Goal: Task Accomplishment & Management: Complete application form

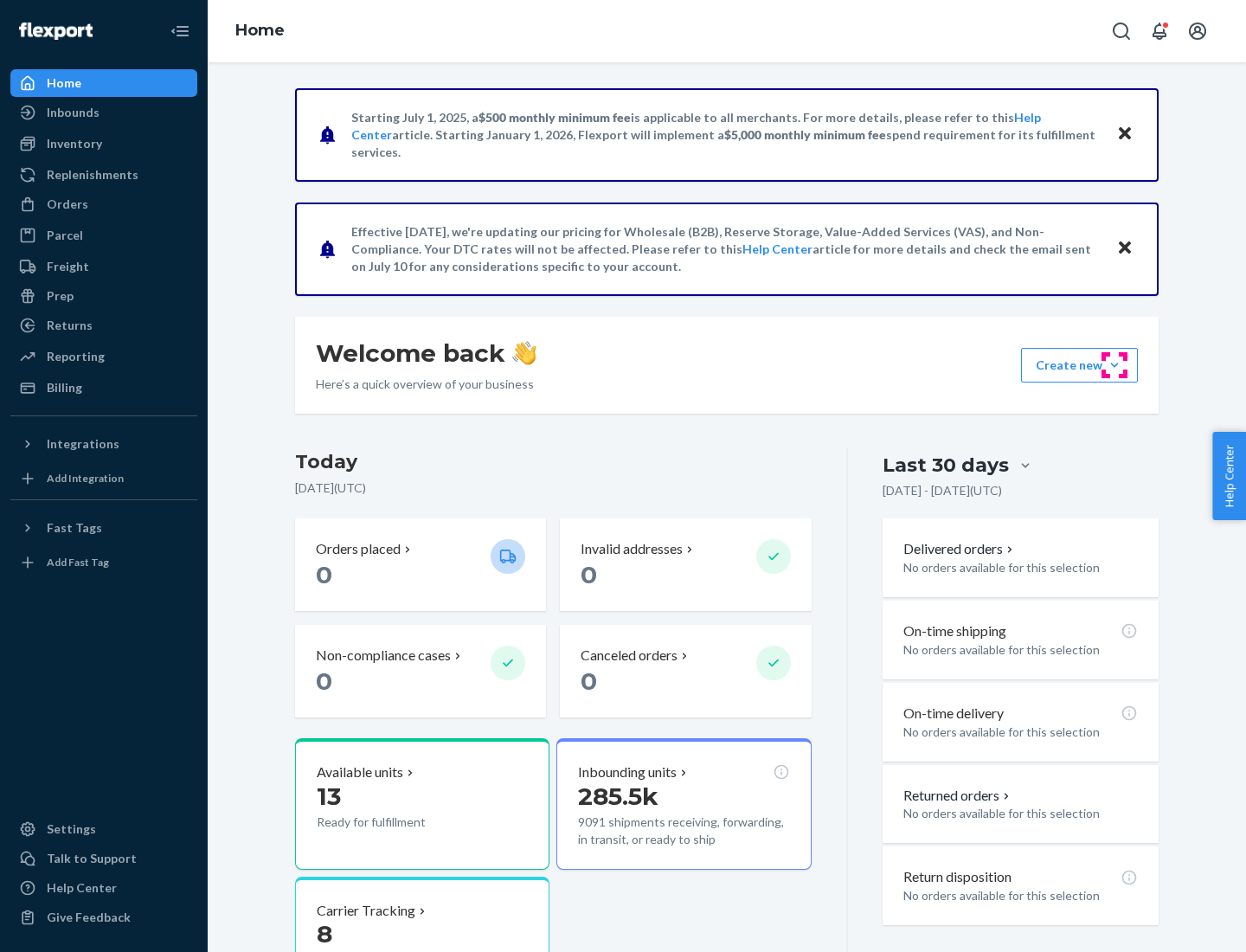
click at [1114, 365] on button "Create new Create new inbound Create new order Create new product" at bounding box center [1079, 365] width 117 height 34
click at [103, 113] on div "Inbounds" at bounding box center [104, 112] width 184 height 24
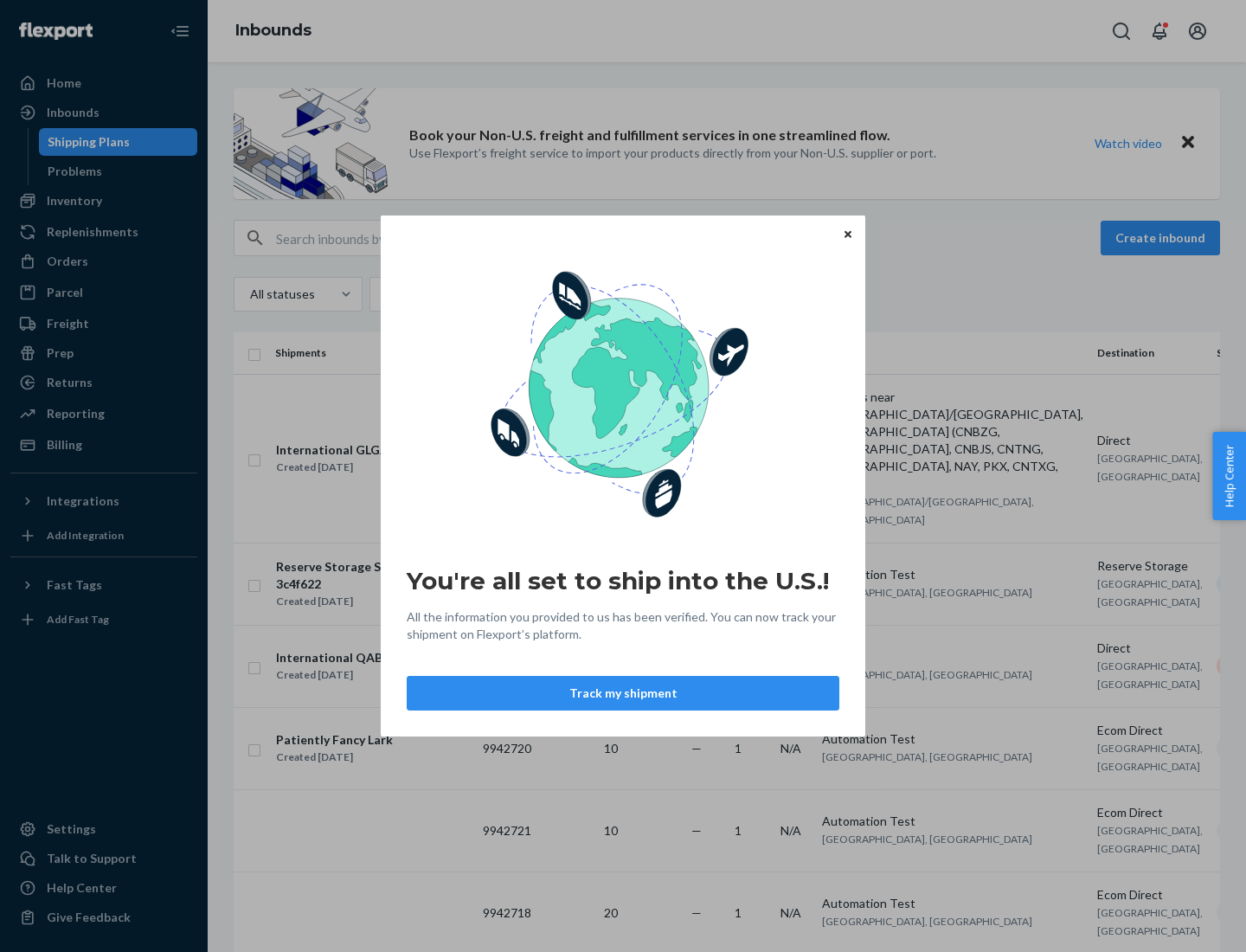
click at [623, 693] on button "Track my shipment" at bounding box center [623, 693] width 433 height 34
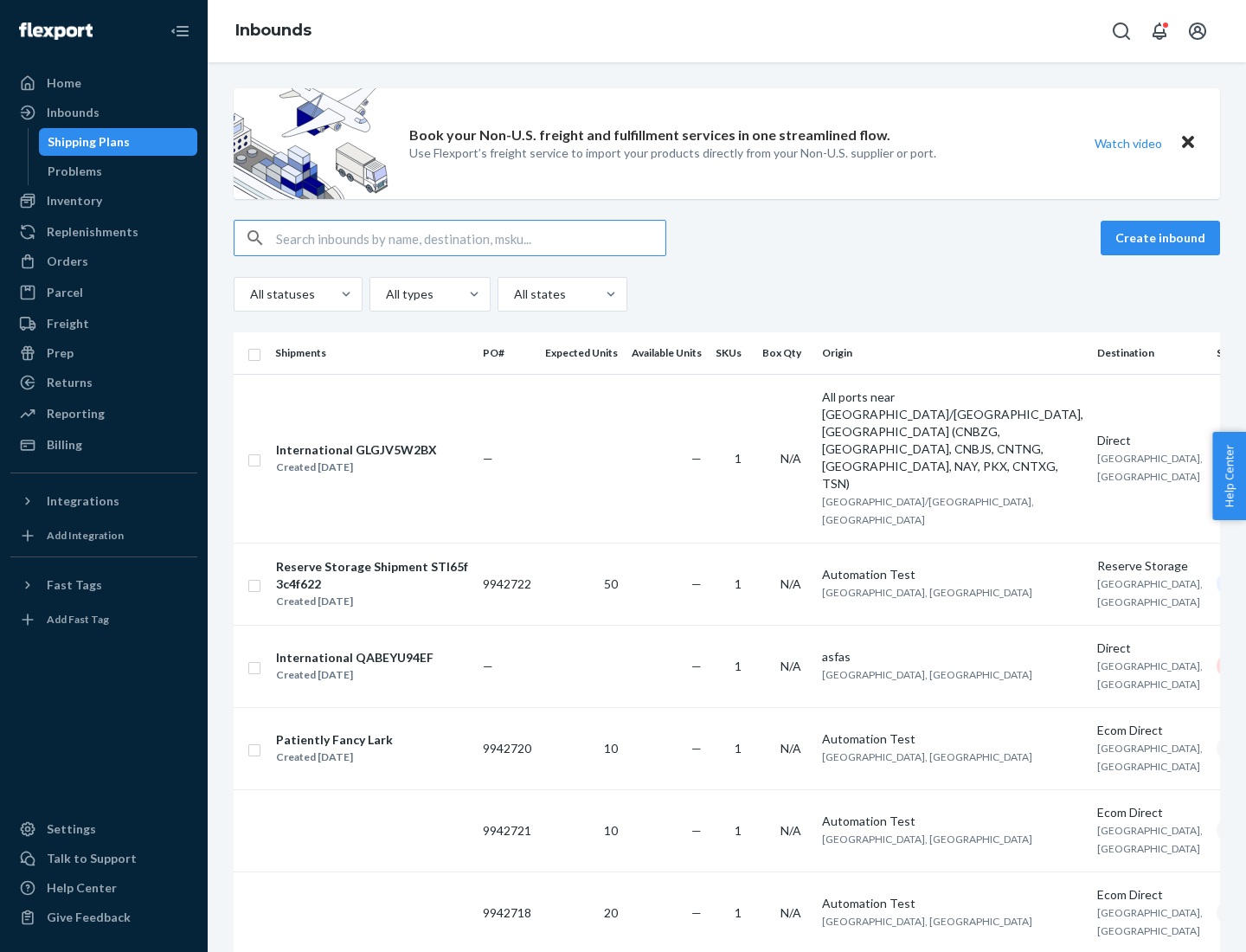
click at [1163, 238] on button "Create inbound" at bounding box center [1160, 238] width 120 height 34
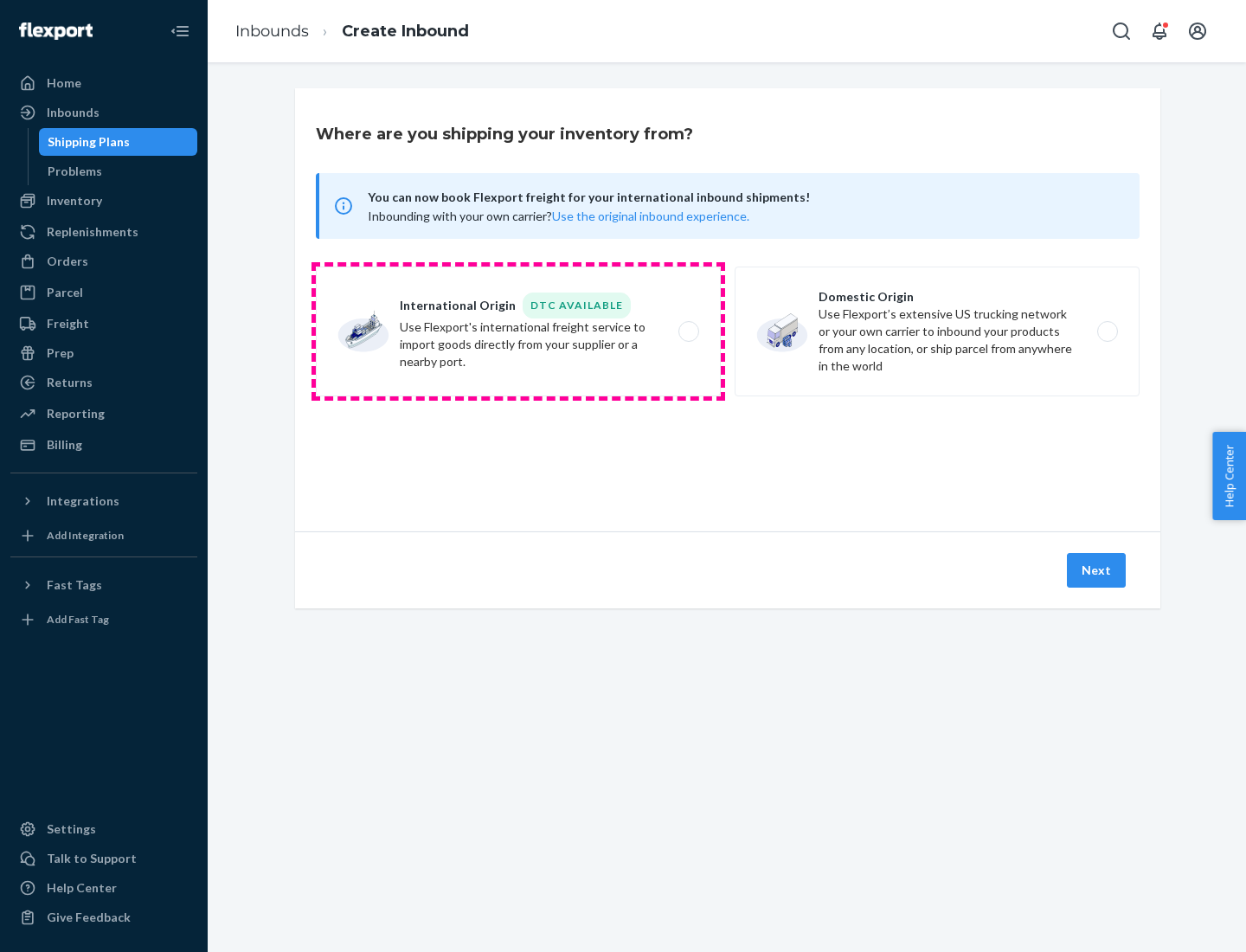
click at [519, 331] on label "International Origin DTC Available Use Flexport's international freight service…" at bounding box center [518, 331] width 405 height 130
click at [688, 331] on input "International Origin DTC Available Use Flexport's international freight service…" at bounding box center [694, 332] width 11 height 11
radio input "true"
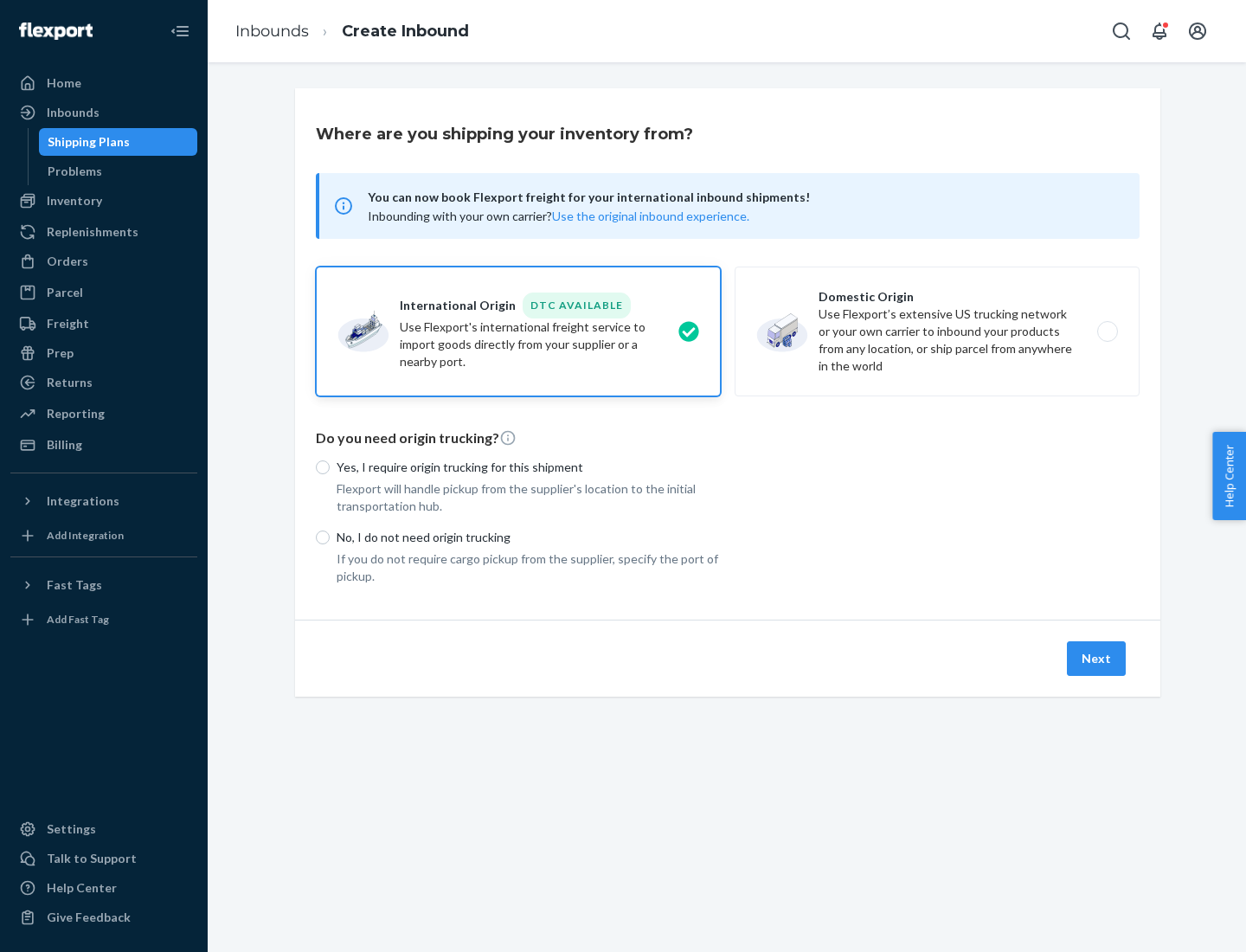
click at [528, 537] on p "No, I do not need origin trucking" at bounding box center [528, 537] width 384 height 17
click at [329, 537] on input "No, I do not need origin trucking" at bounding box center [323, 537] width 13 height 13
radio input "true"
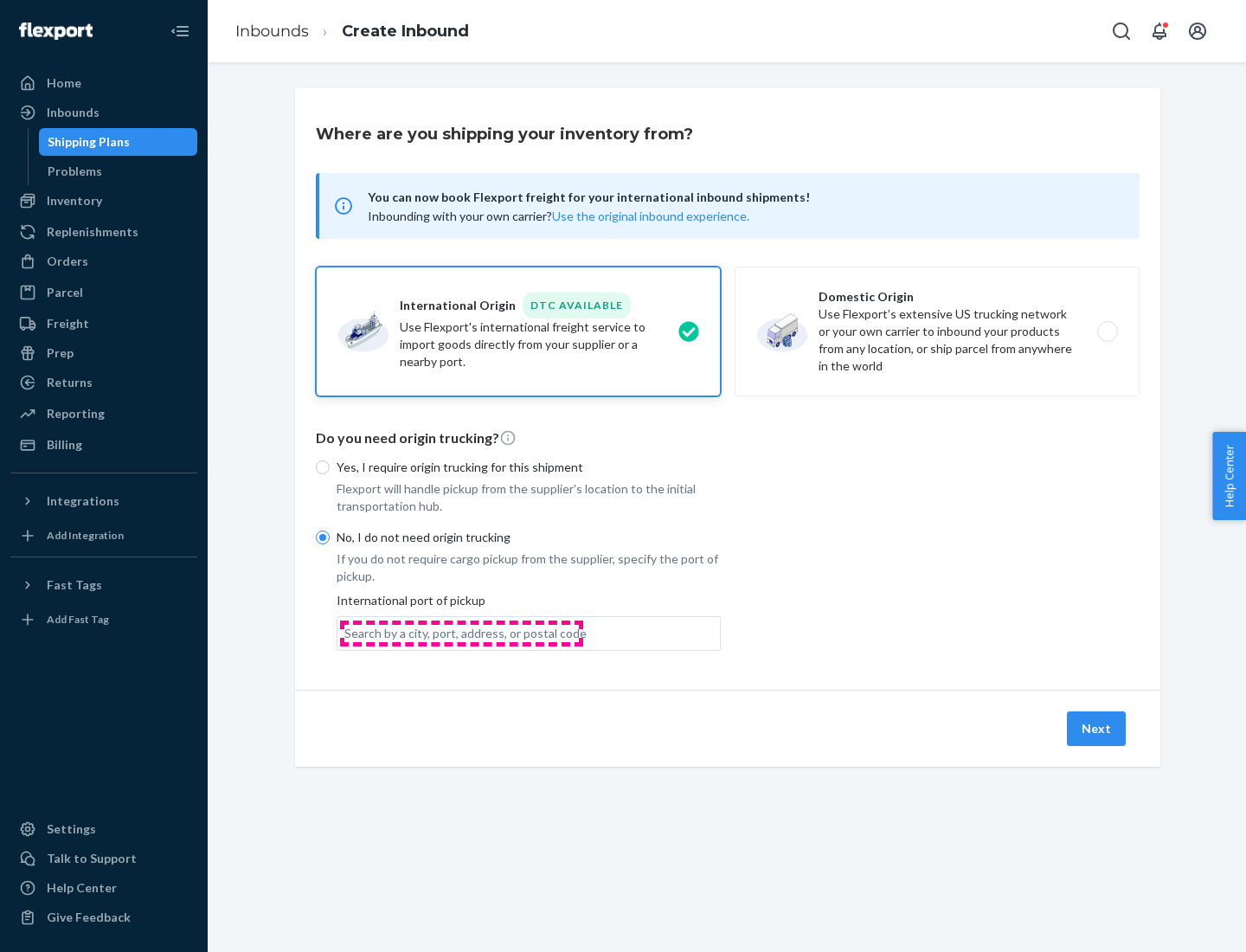
click at [461, 632] on div "Search by a city, port, address, or postal code" at bounding box center [465, 633] width 242 height 17
click at [346, 632] on input "Search by a city, port, address, or postal code" at bounding box center [345, 633] width 2 height 17
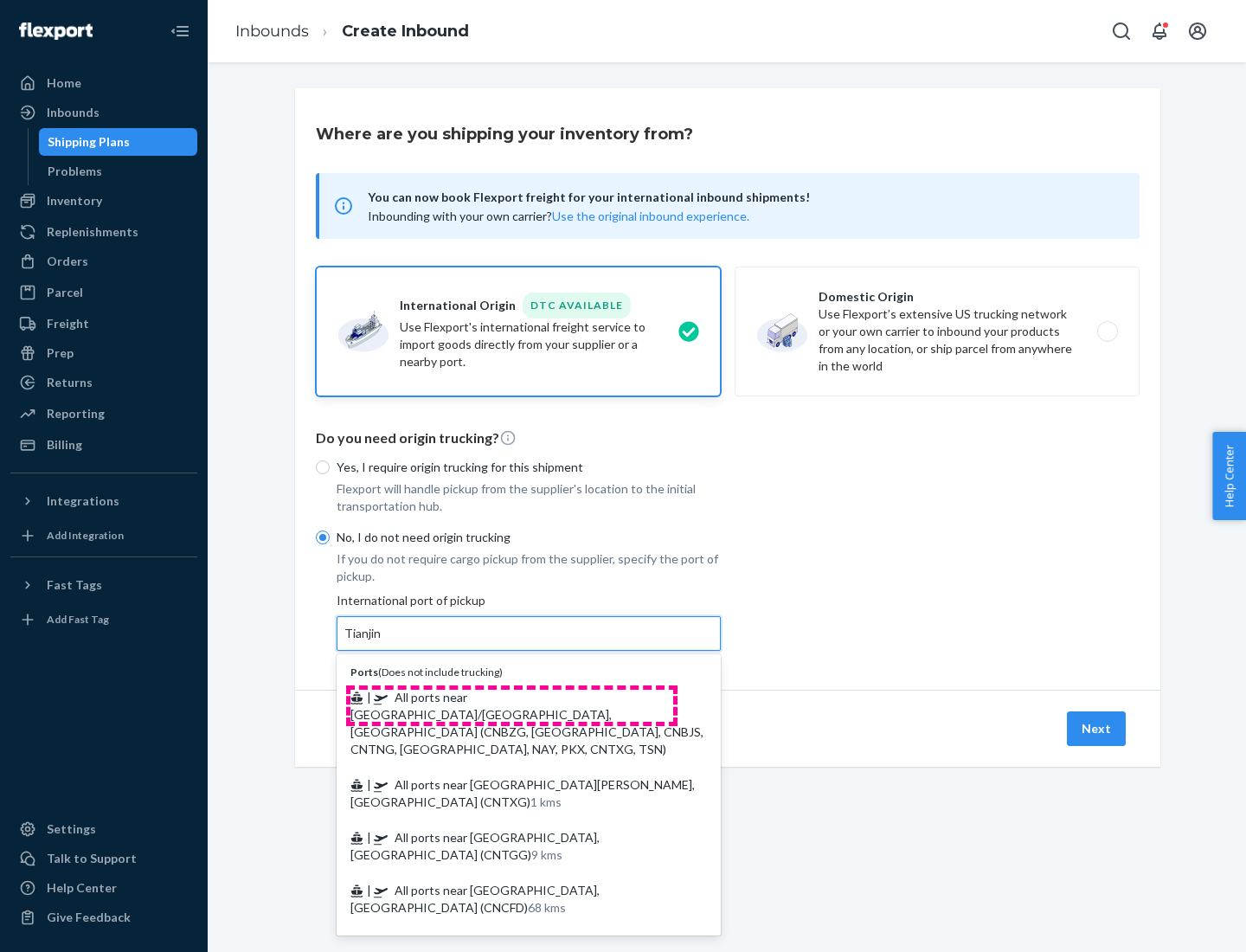
click at [511, 697] on span "| All ports near [GEOGRAPHIC_DATA]/[GEOGRAPHIC_DATA], [GEOGRAPHIC_DATA] (CNBZG,…" at bounding box center [526, 723] width 353 height 67
click at [383, 642] on input "Tianjin" at bounding box center [364, 633] width 38 height 17
type input "All ports near [GEOGRAPHIC_DATA]/[GEOGRAPHIC_DATA], [GEOGRAPHIC_DATA] (CNBZG, […"
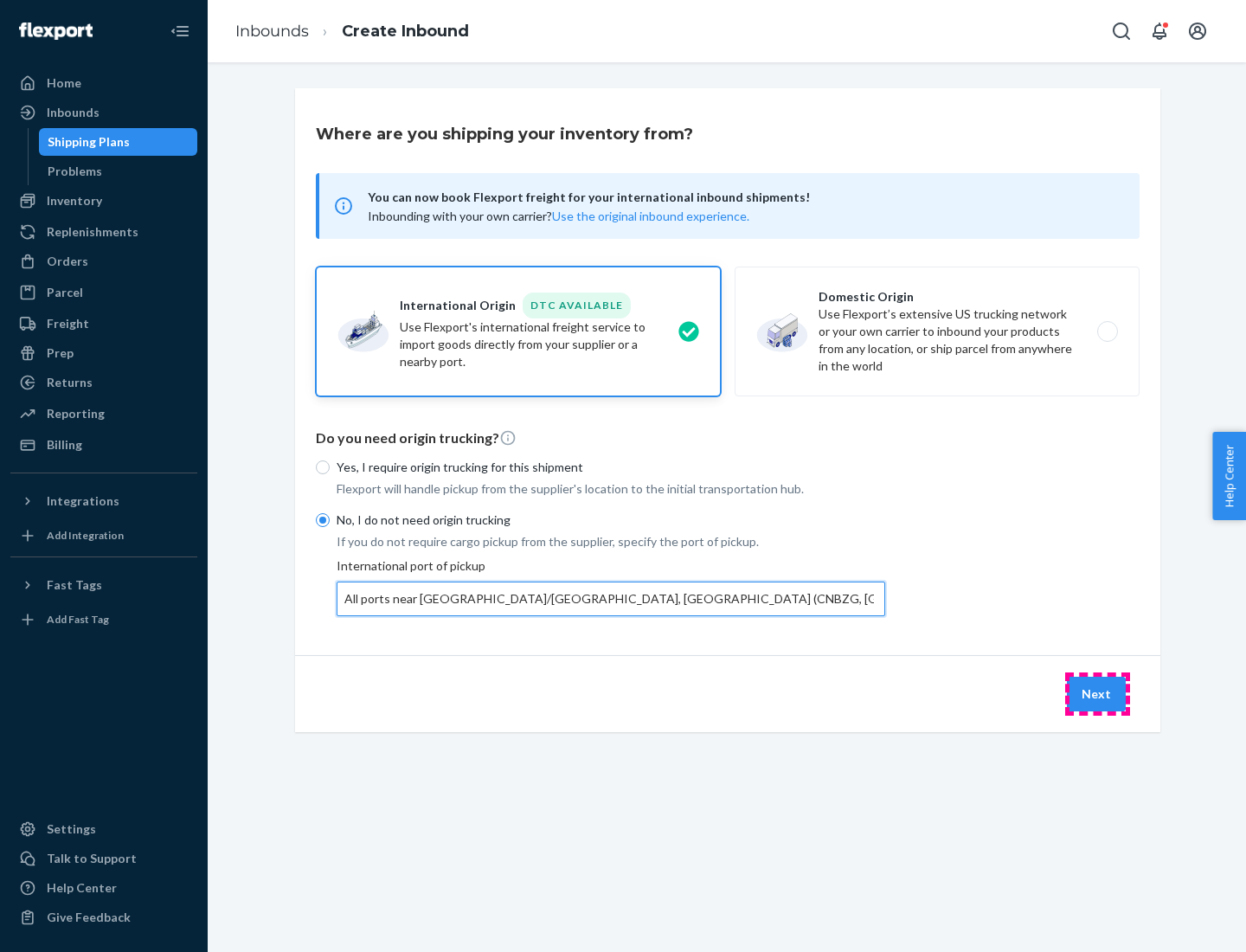
click at [1097, 693] on button "Next" at bounding box center [1096, 694] width 58 height 34
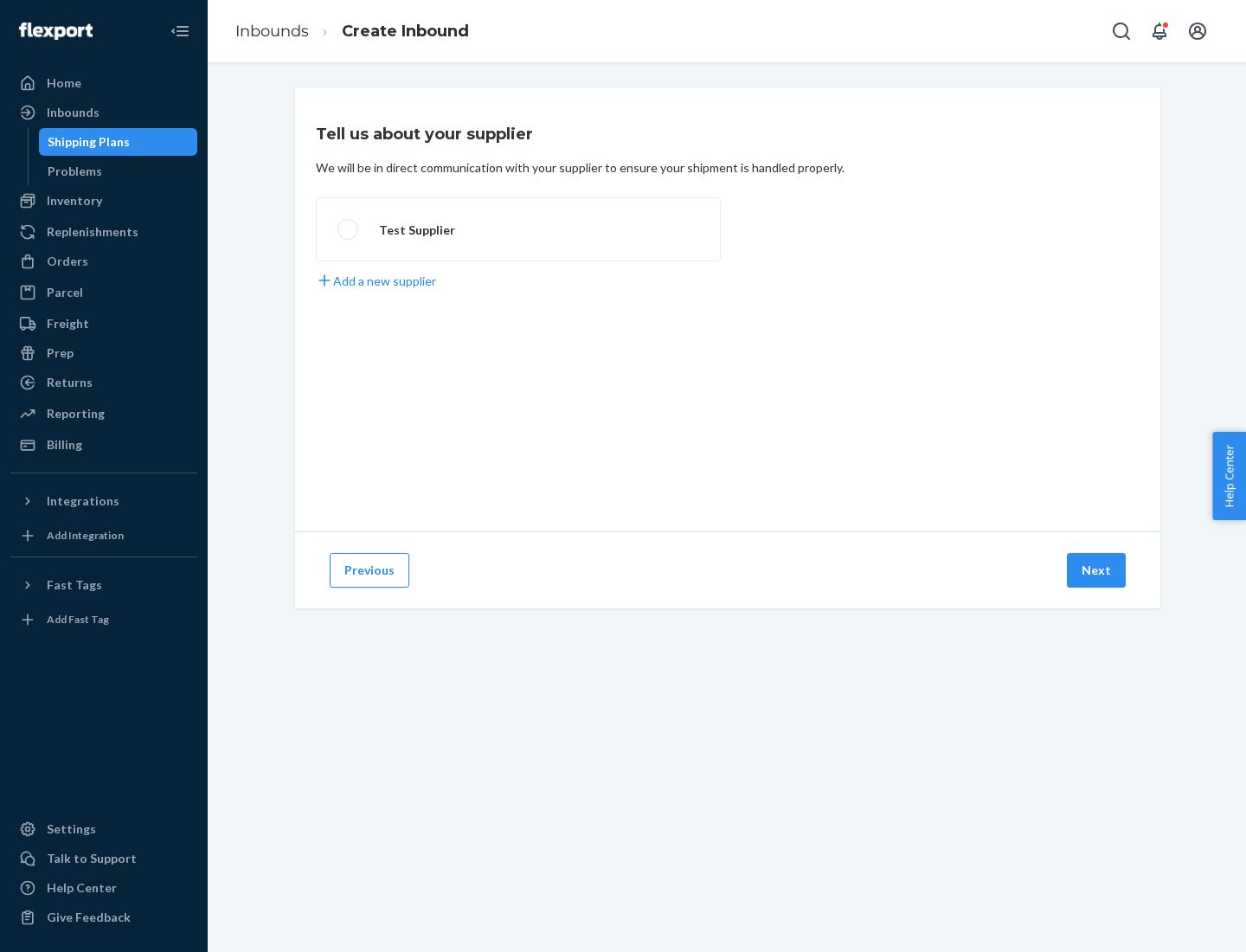
click at [519, 230] on label "Test Supplier" at bounding box center [518, 229] width 405 height 64
click at [348, 230] on input "Test Supplier" at bounding box center [344, 230] width 11 height 11
radio input "true"
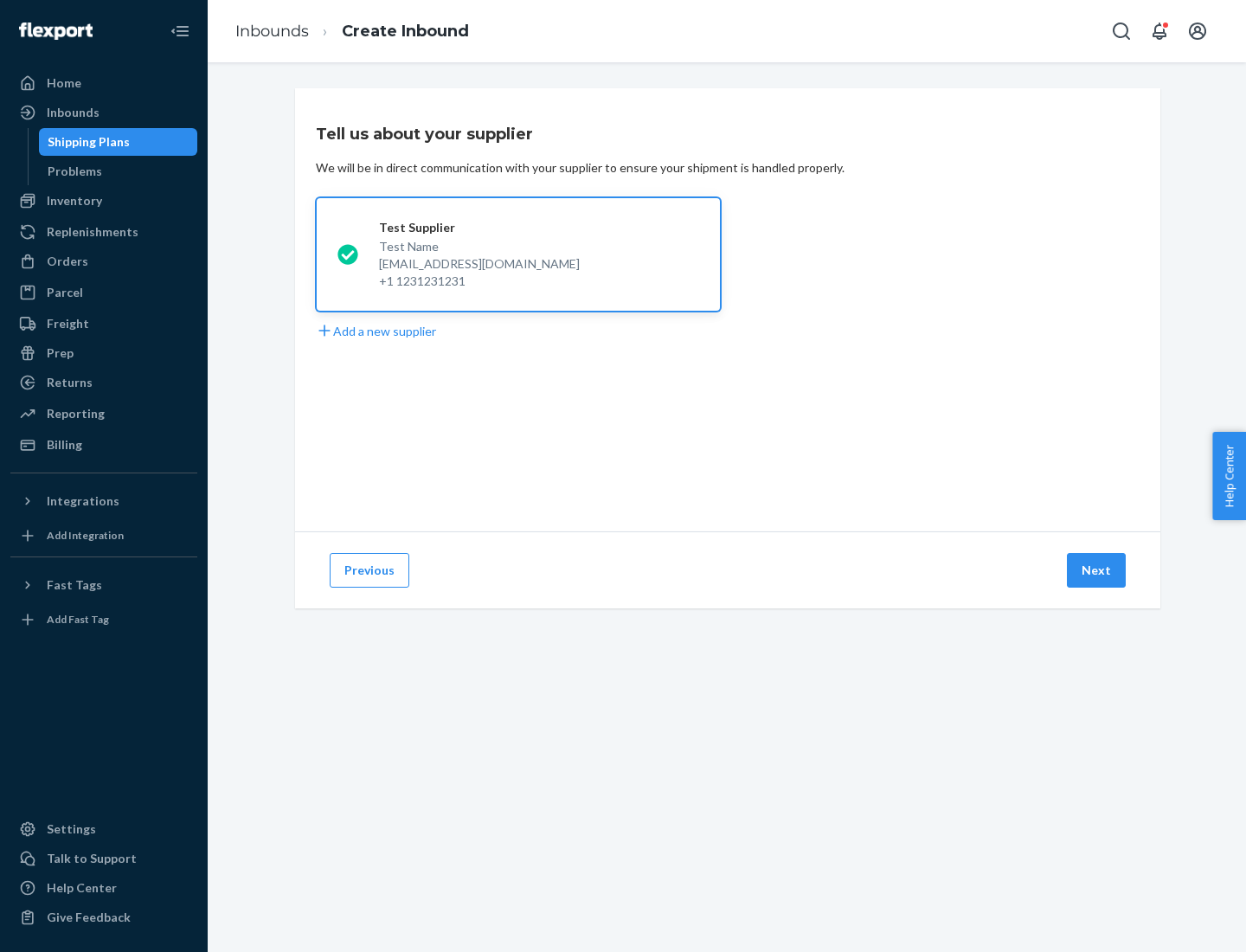
click at [1097, 570] on button "Next" at bounding box center [1096, 570] width 58 height 34
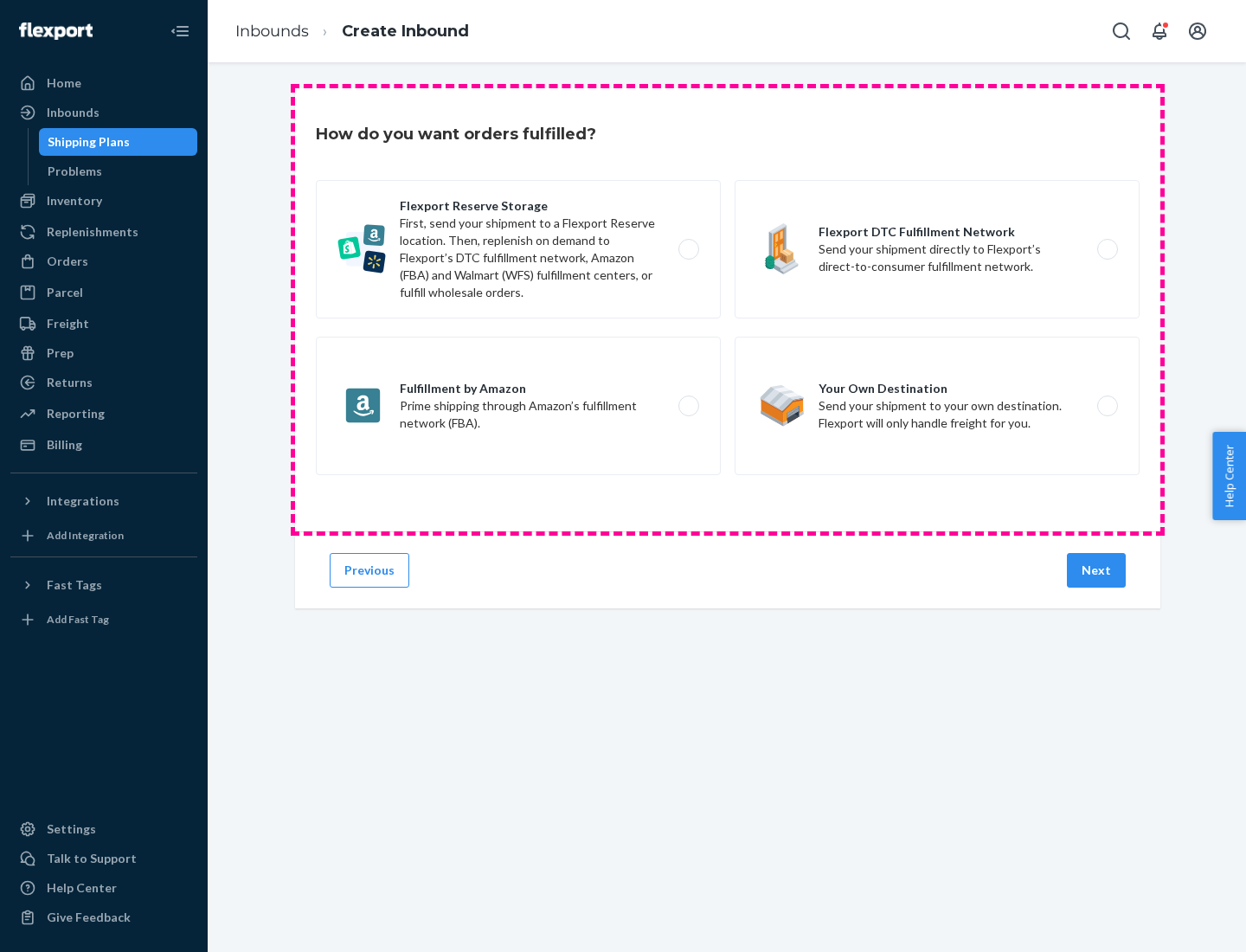
click at [727, 310] on div "Flexport Reserve Storage First, send your shipment to a Flexport Reserve locati…" at bounding box center [727, 329] width 824 height 299
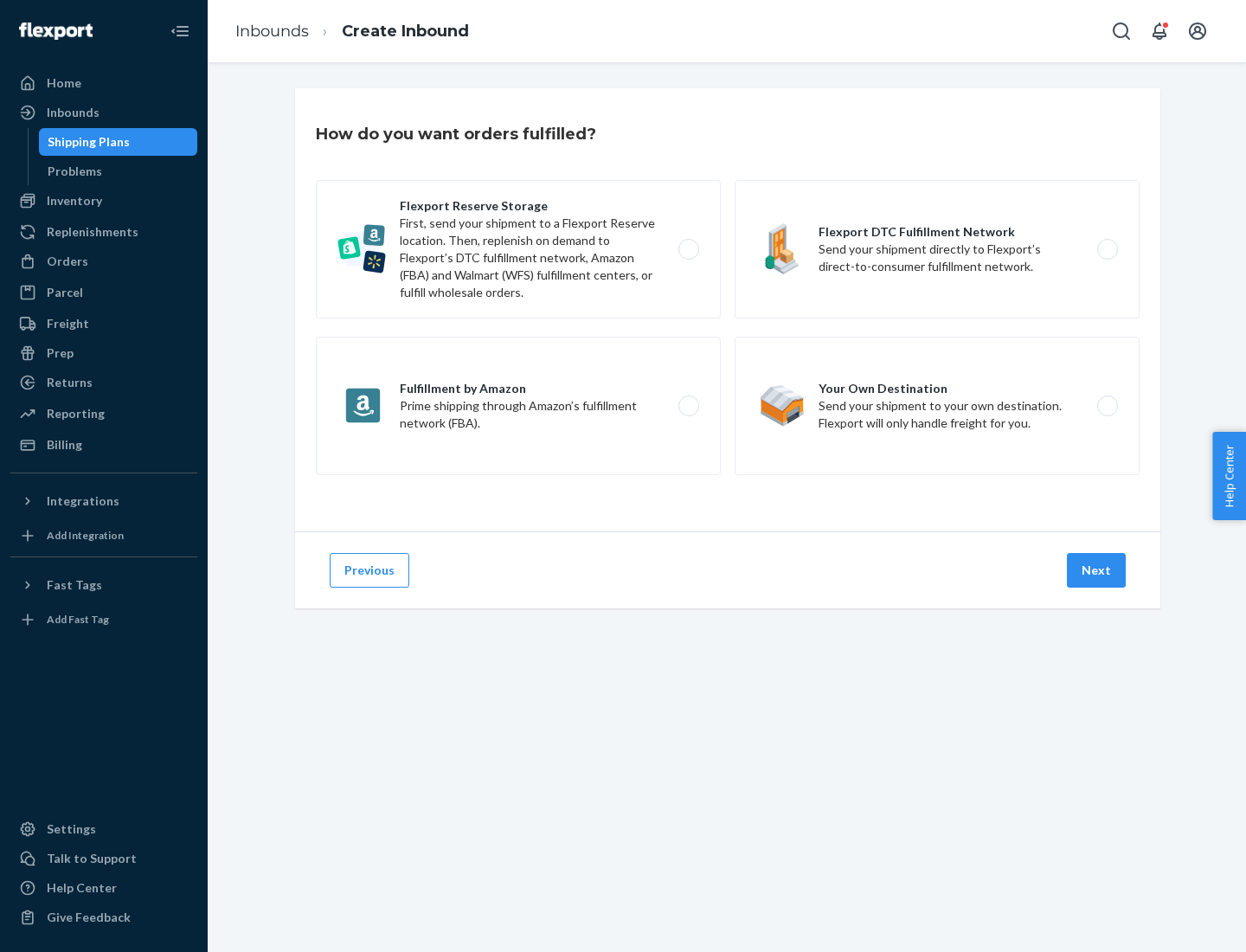
click at [937, 249] on label "Flexport DTC Fulfillment Network Send your shipment directly to Flexport’s dire…" at bounding box center [937, 249] width 405 height 139
click at [1106, 249] on input "Flexport DTC Fulfillment Network Send your shipment directly to Flexport’s dire…" at bounding box center [1112, 250] width 11 height 11
radio input "true"
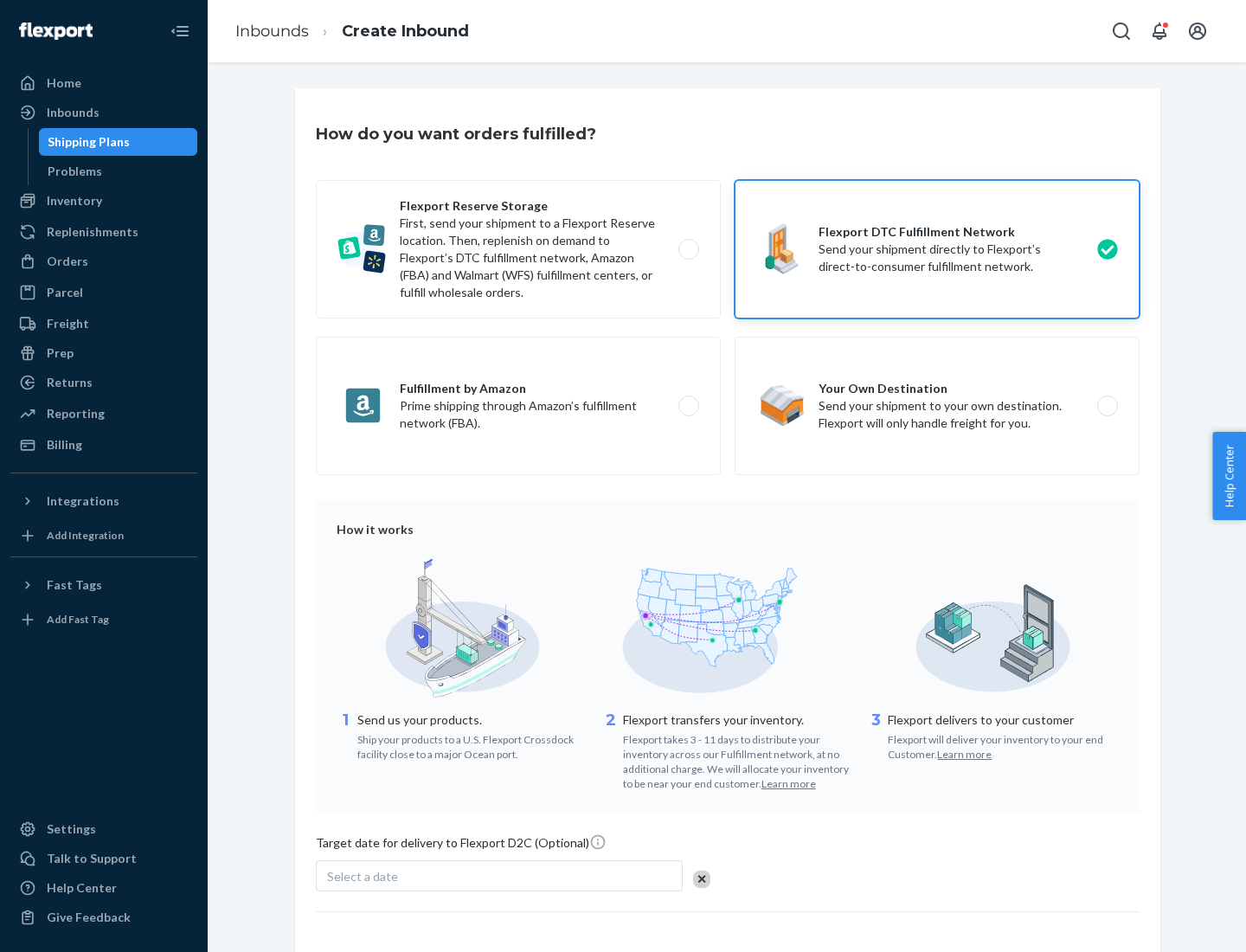
scroll to position [127, 0]
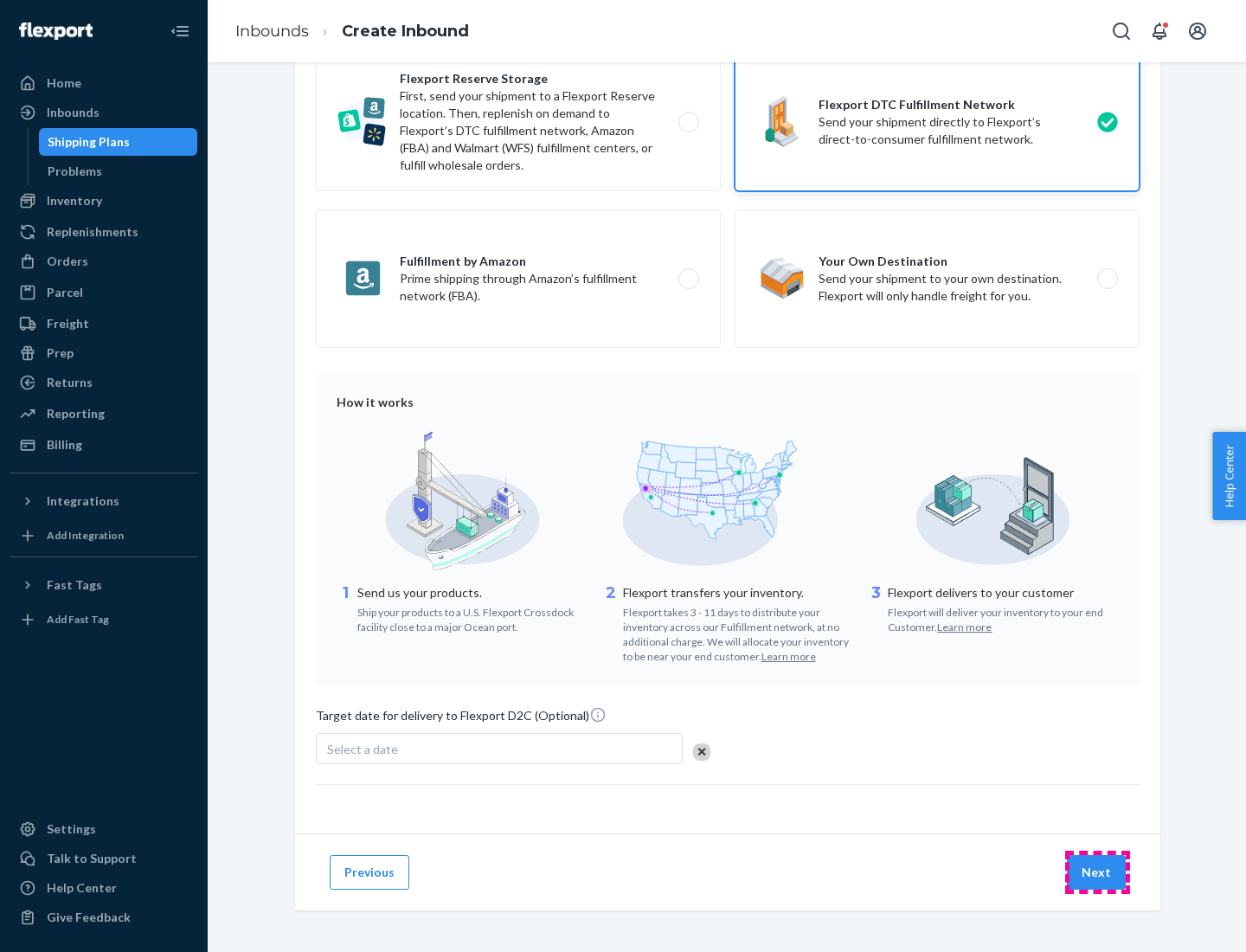
click at [1097, 871] on button "Next" at bounding box center [1096, 872] width 58 height 34
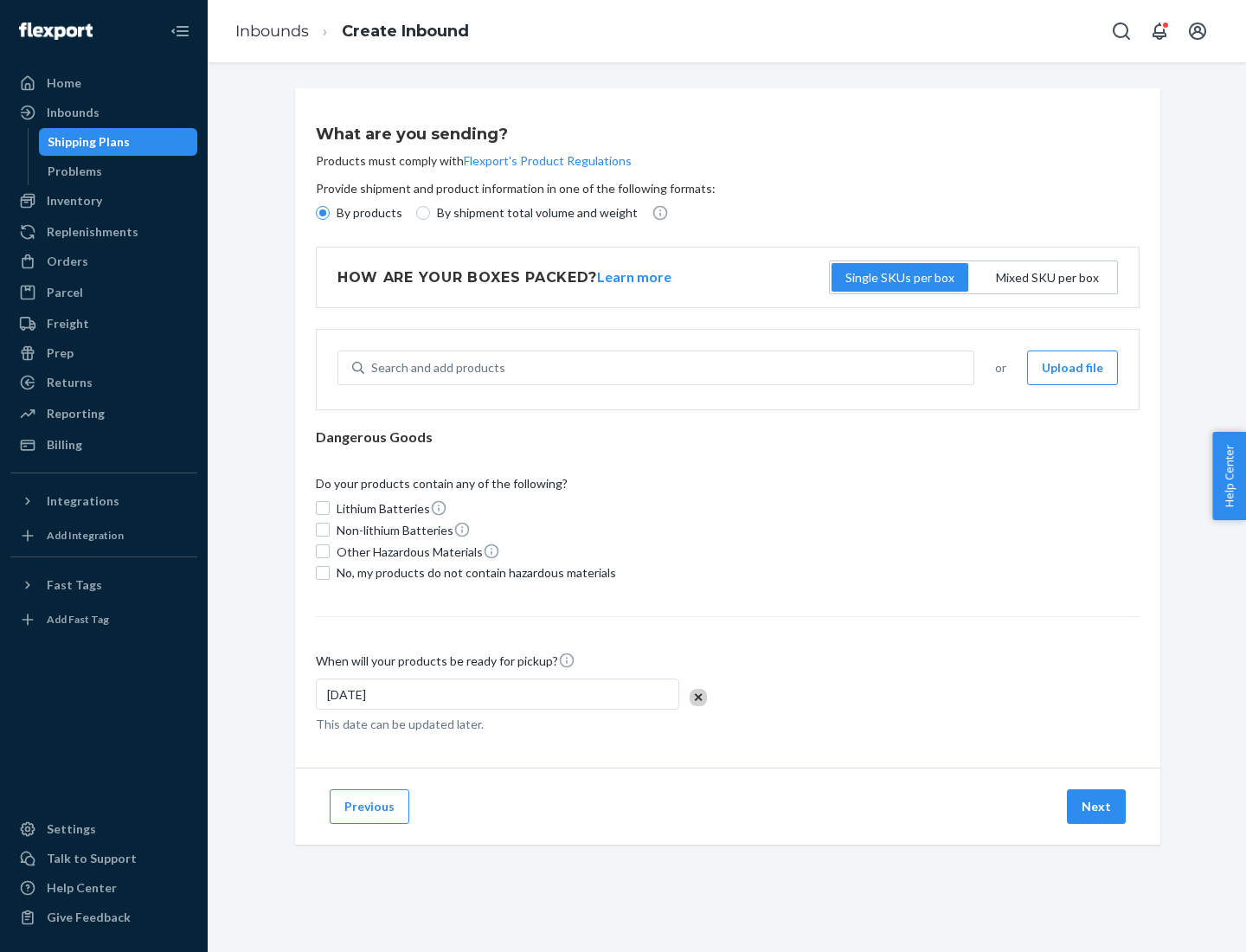
click at [367, 212] on p "By products" at bounding box center [369, 212] width 66 height 17
click at [329, 212] on input "By products" at bounding box center [323, 212] width 13 height 13
click at [435, 367] on div "Search and add products" at bounding box center [438, 367] width 134 height 17
click at [373, 367] on input "Search and add products" at bounding box center [372, 367] width 2 height 17
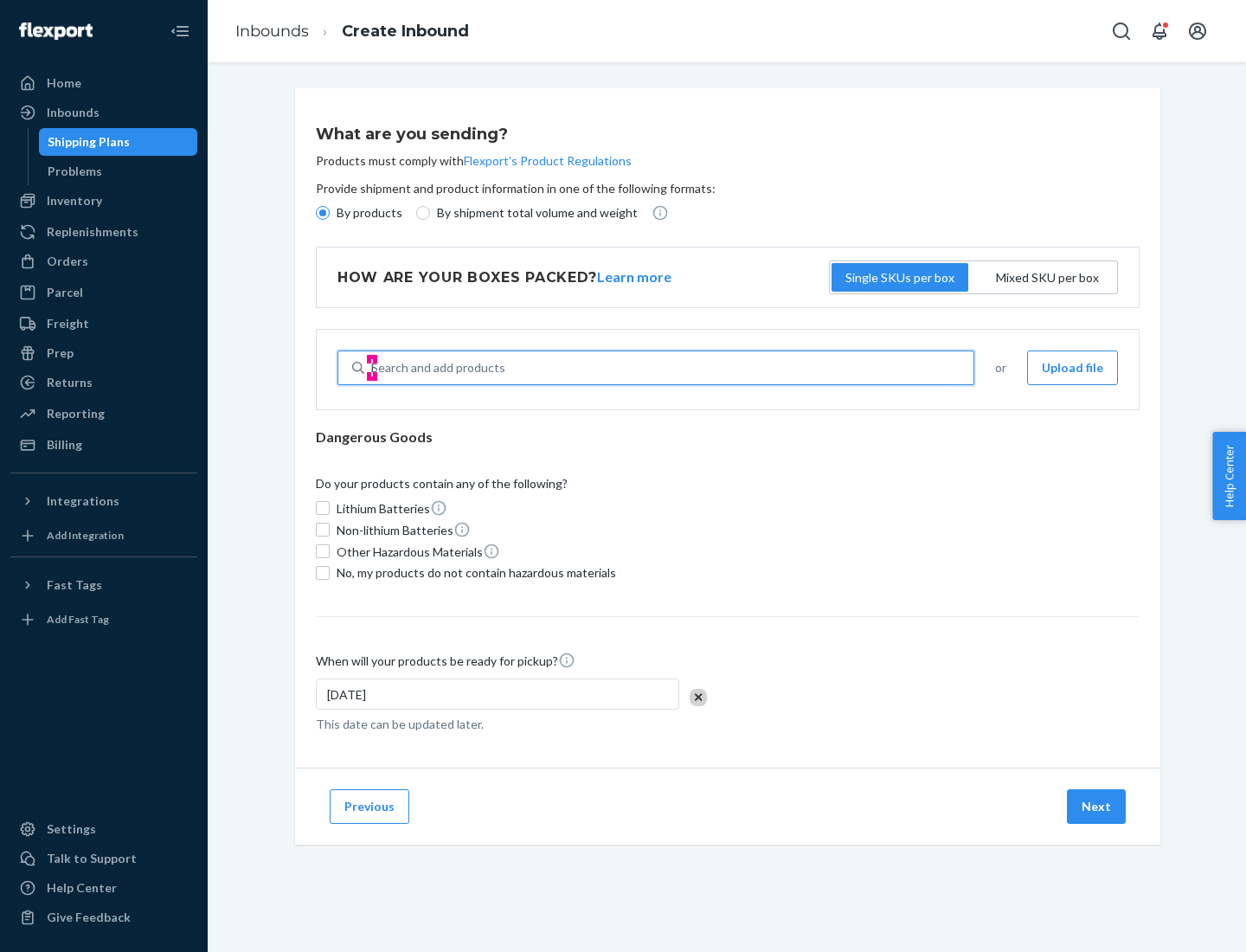
type input "basic"
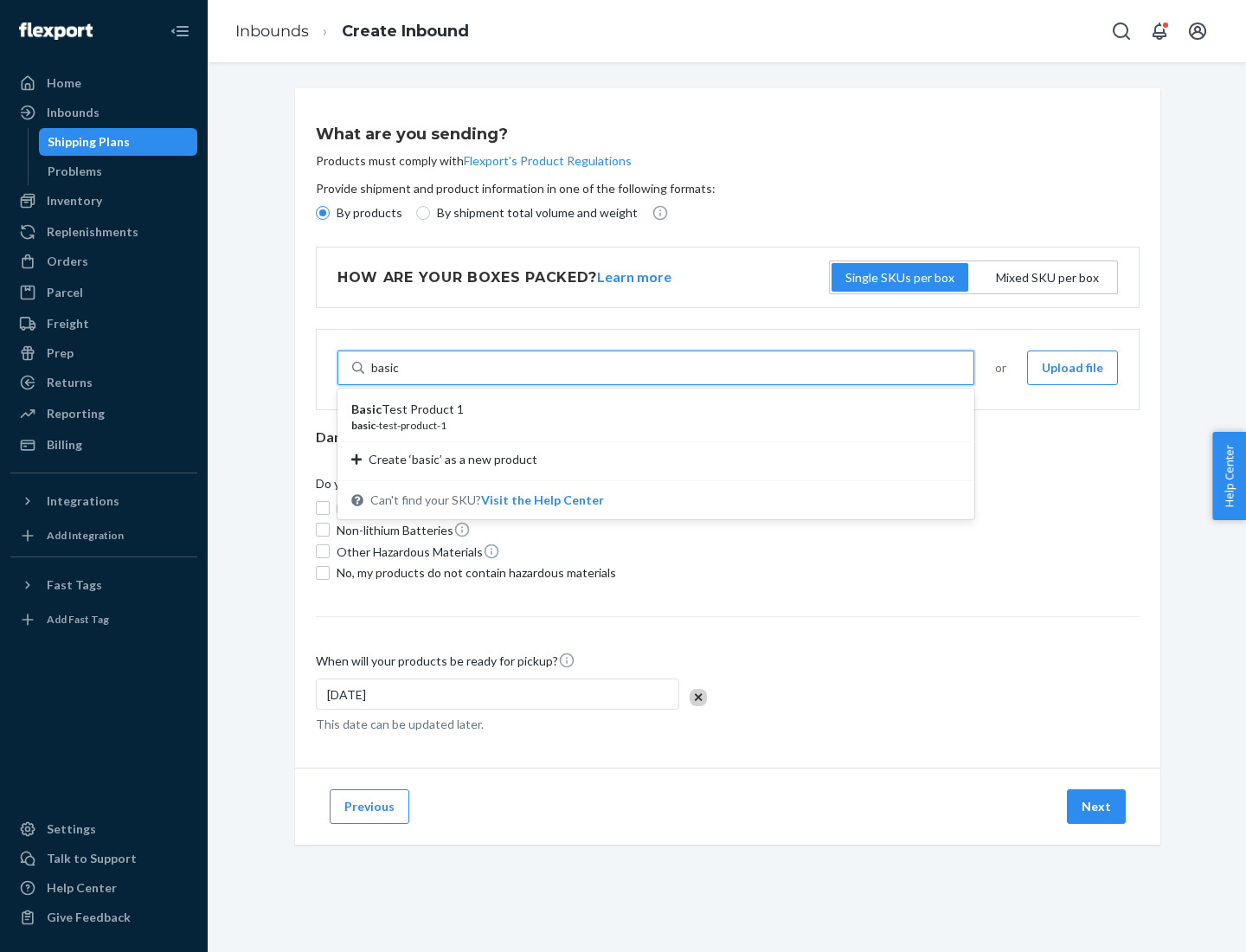
click at [650, 410] on div "Basic Test Product 1" at bounding box center [649, 410] width 595 height 17
click at [400, 376] on input "basic" at bounding box center [386, 367] width 29 height 17
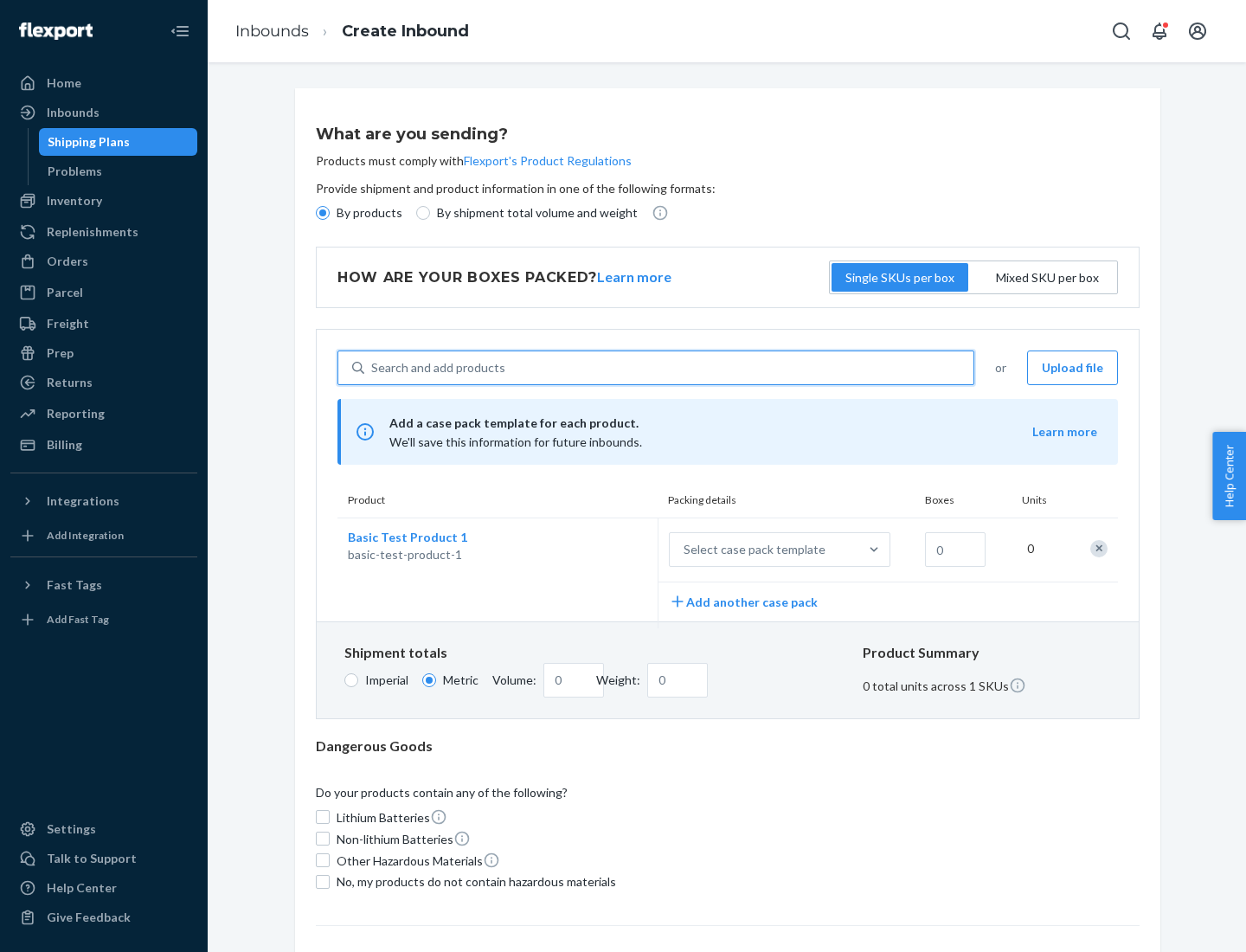
scroll to position [42, 0]
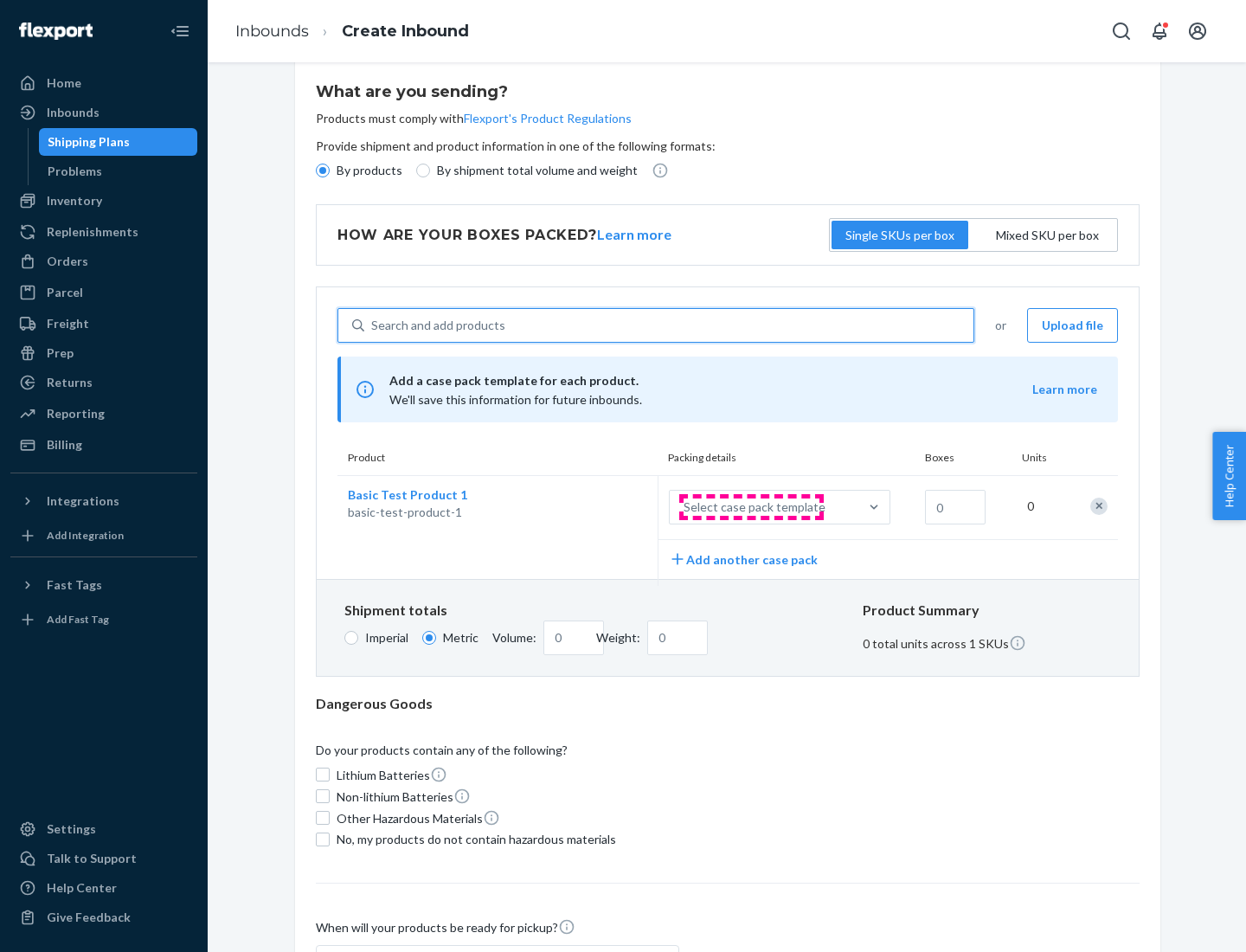
click at [751, 507] on div "Select case pack template" at bounding box center [754, 507] width 142 height 17
click at [598, 507] on input "Select case pack template" at bounding box center [598, 507] width 0 height 0
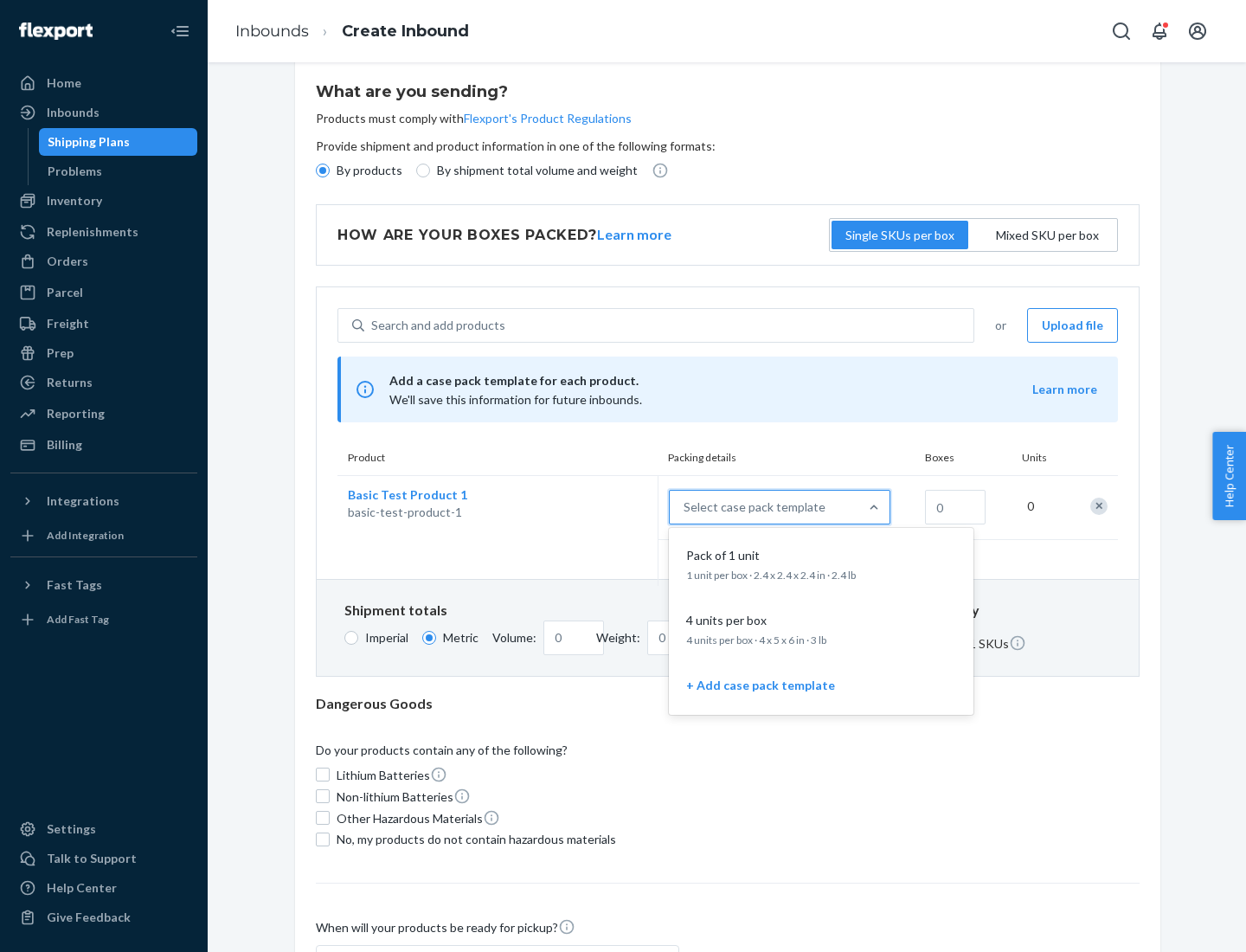
scroll to position [100, 0]
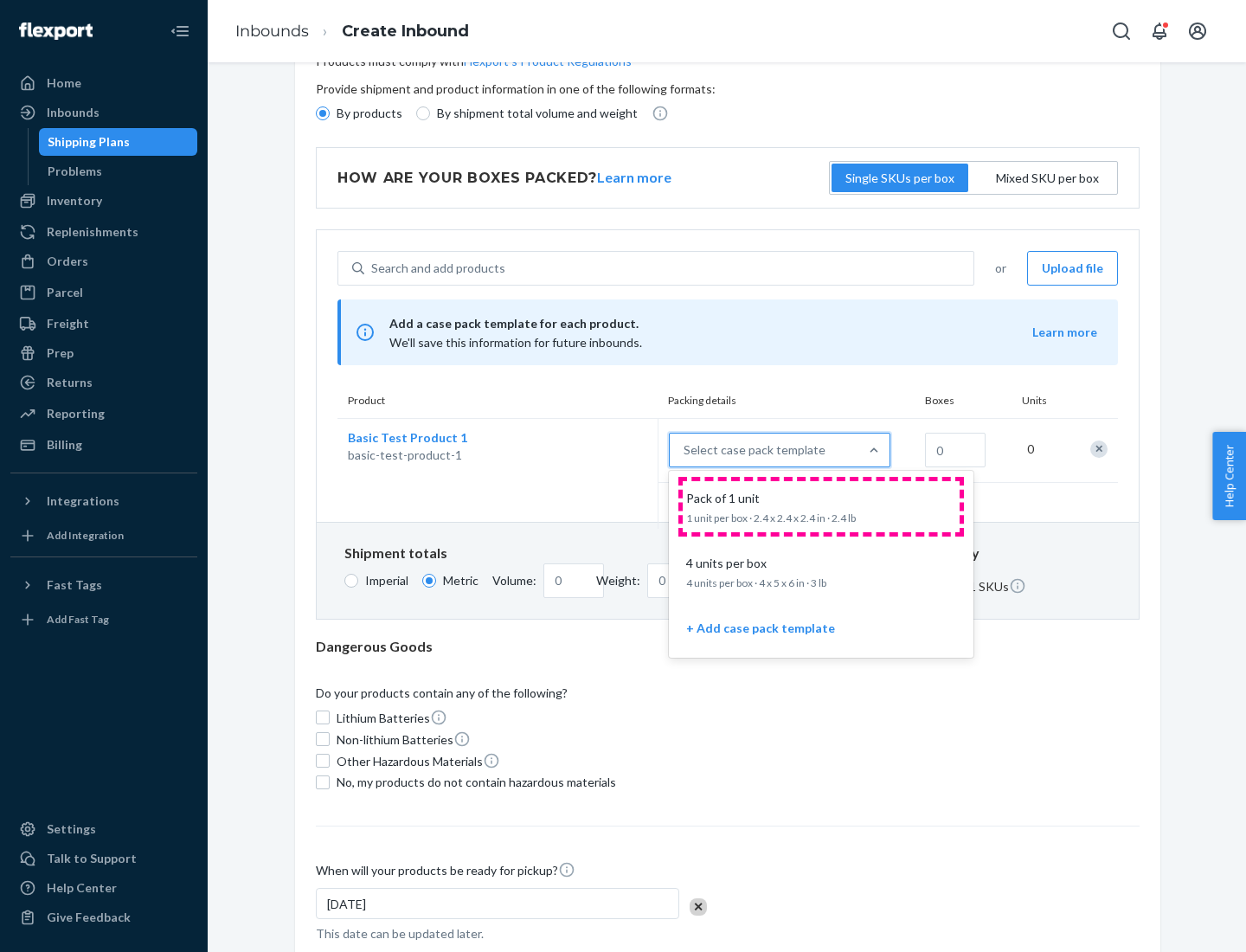
click at [821, 506] on div "Pack of 1 unit" at bounding box center [817, 498] width 277 height 17
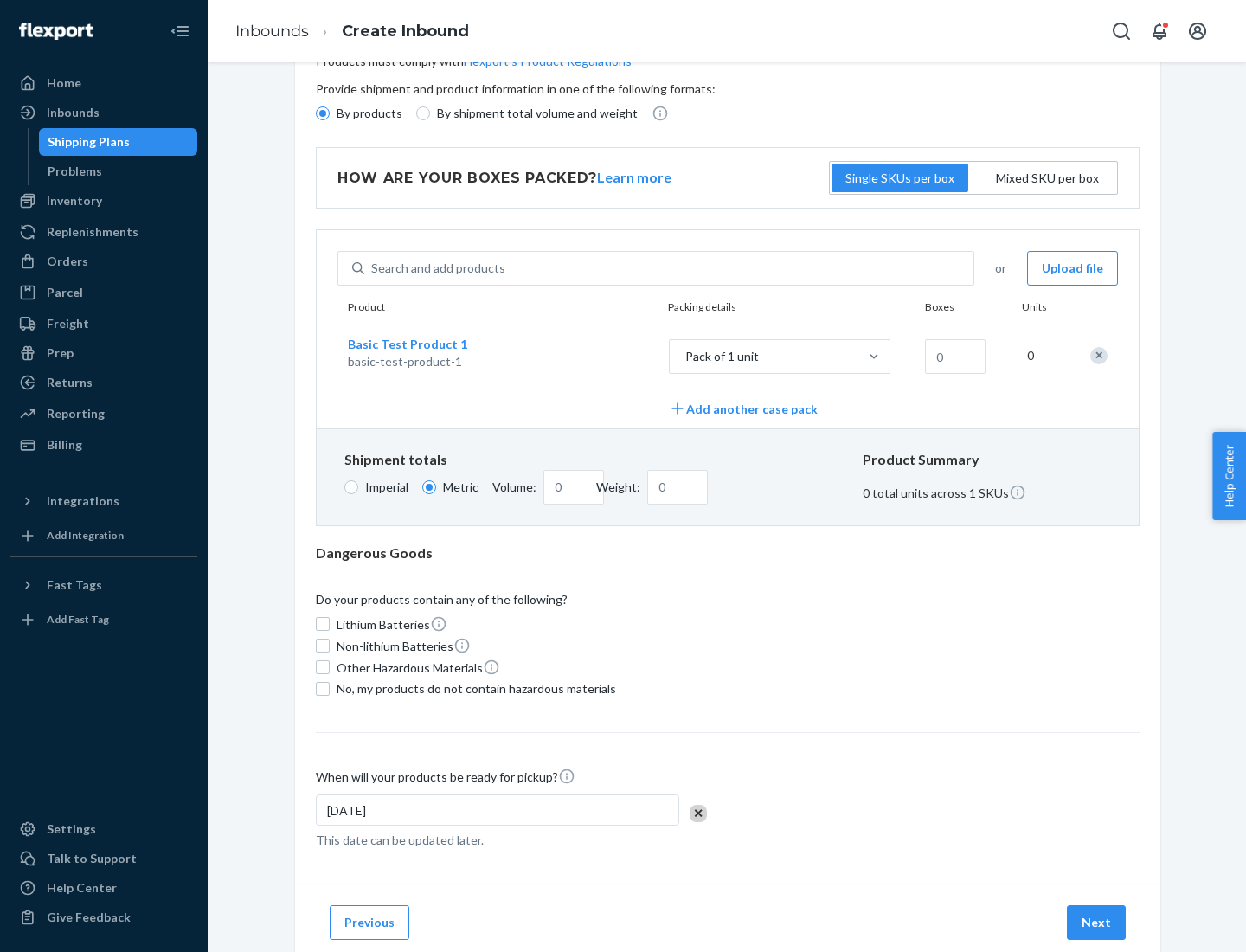
scroll to position [0, 0]
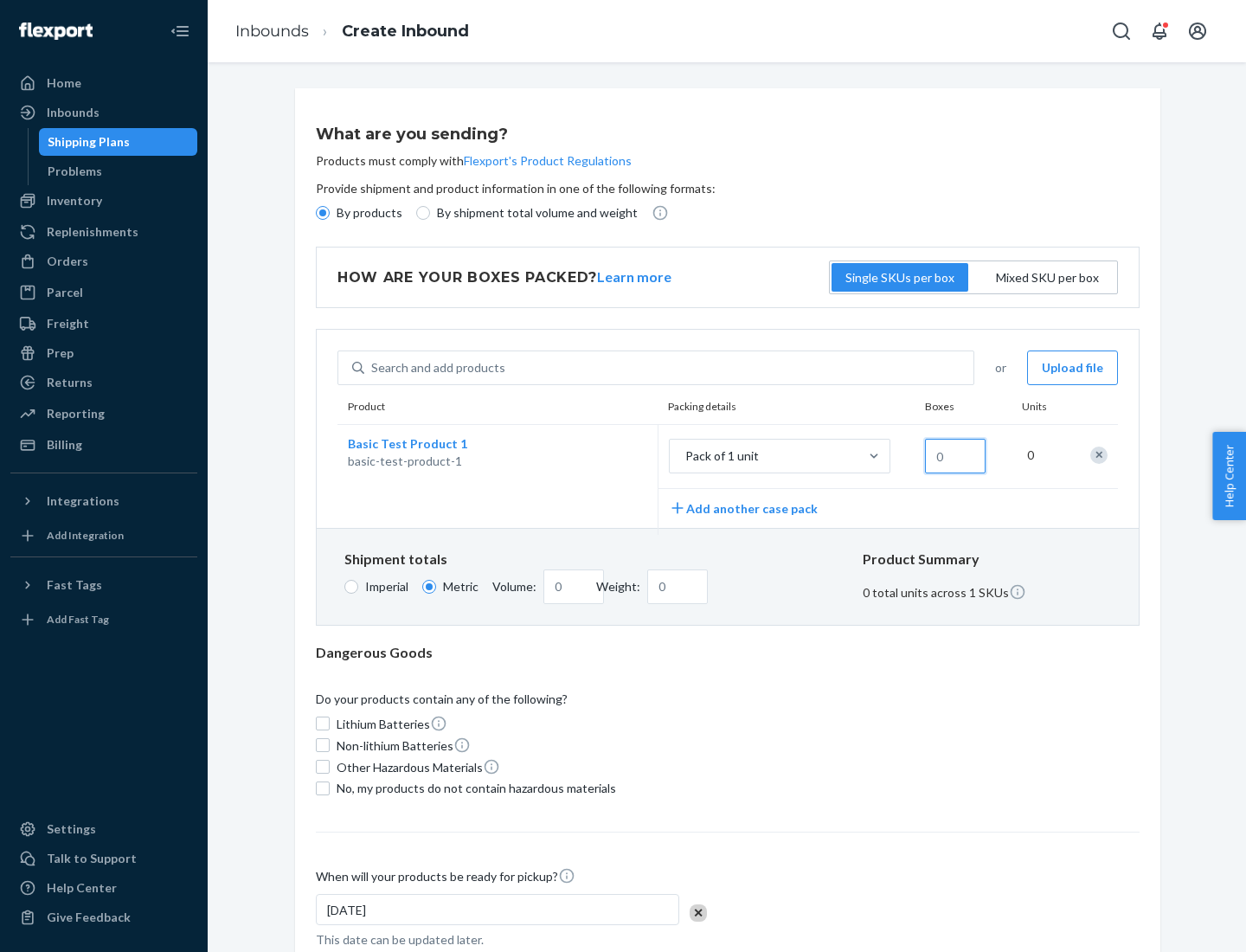
type input "1.09"
type input "1"
type input "10.89"
type input "10"
type input "0.02"
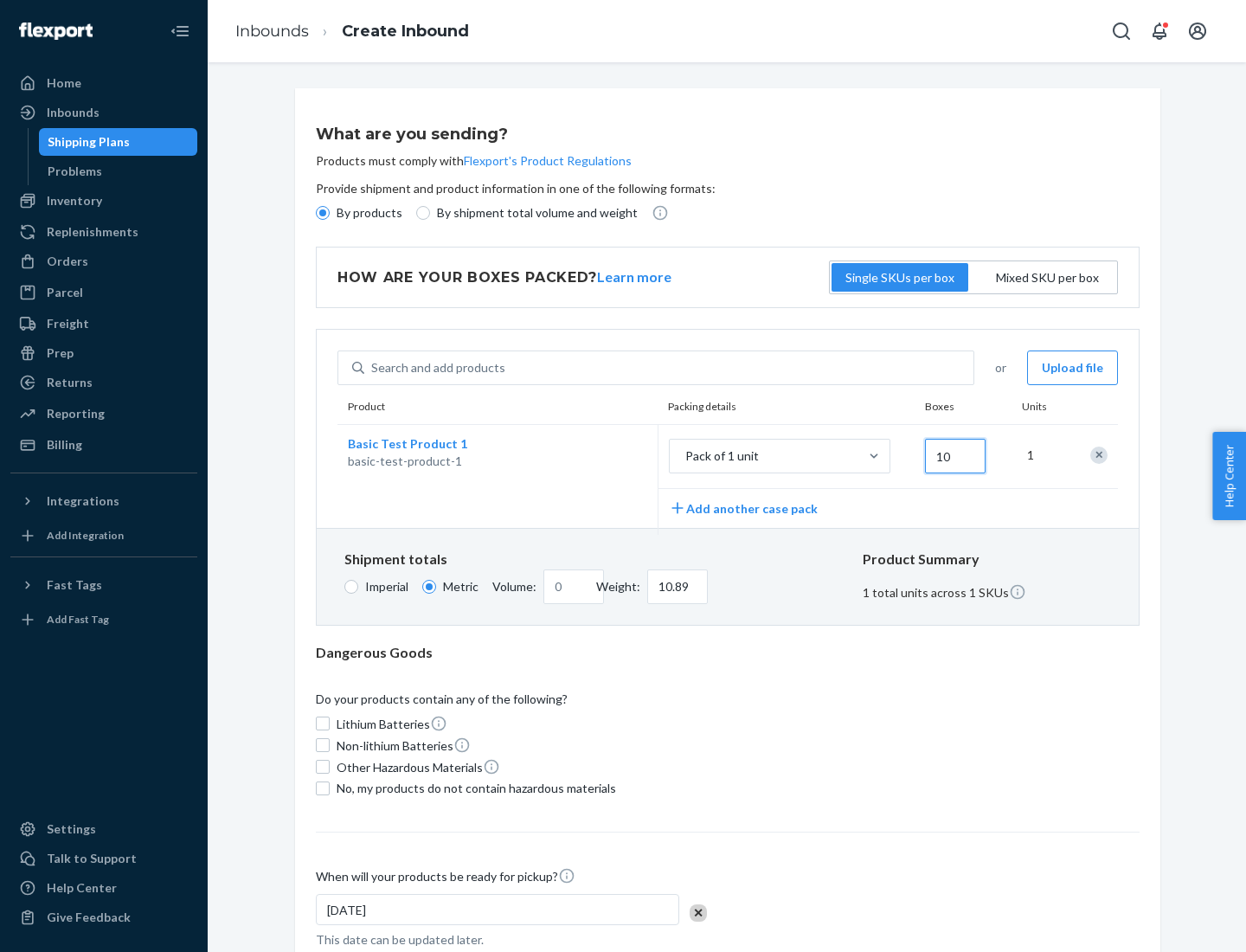
type input "108.86"
type input "100"
type input "0.23"
type input "1088.62"
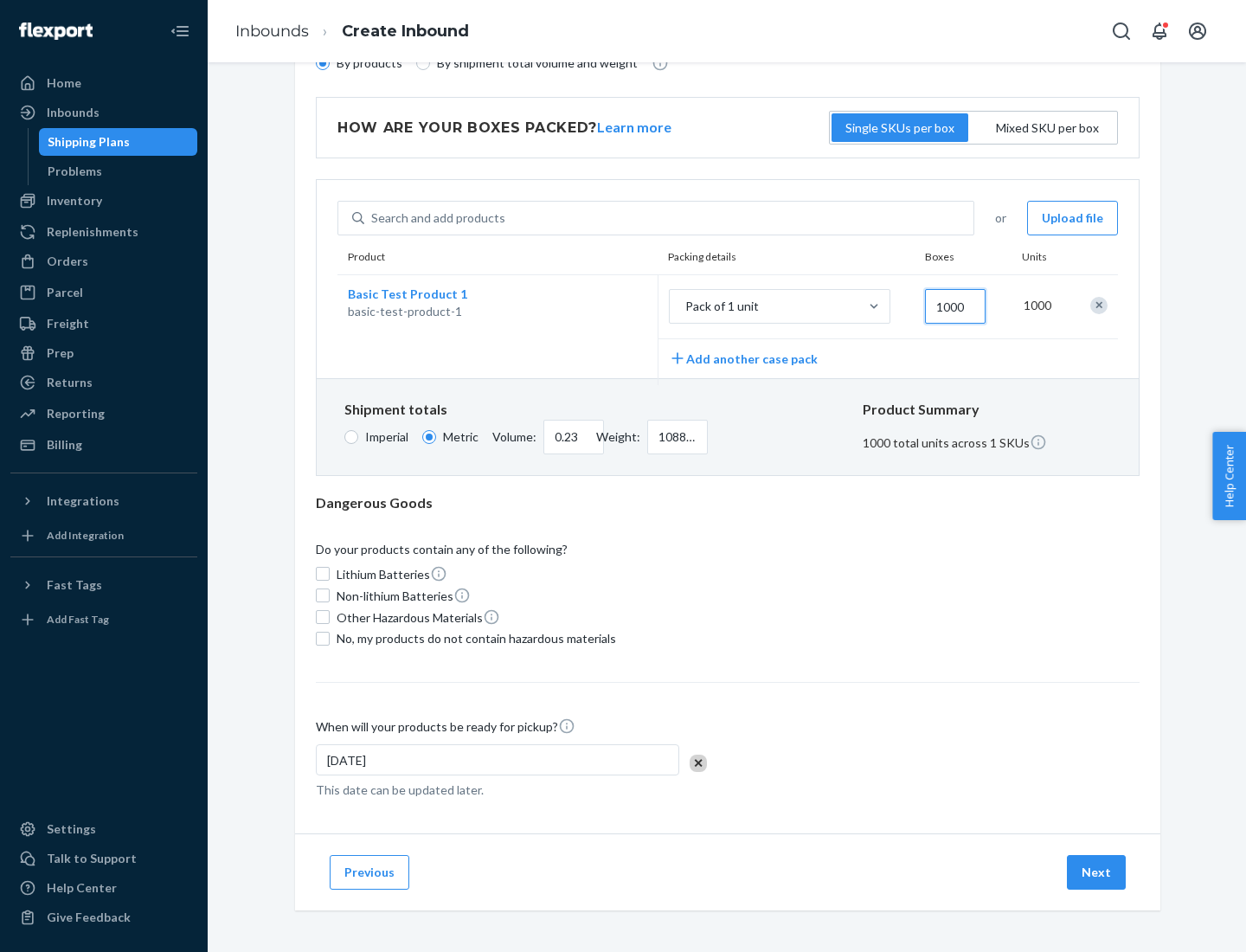
type input "1000"
click at [474, 637] on span "No, my products do not contain hazardous materials" at bounding box center [477, 638] width 279 height 17
click at [329, 637] on input "No, my products do not contain hazardous materials" at bounding box center [323, 638] width 13 height 13
checkbox input "true"
click at [1097, 871] on button "Next" at bounding box center [1096, 872] width 58 height 34
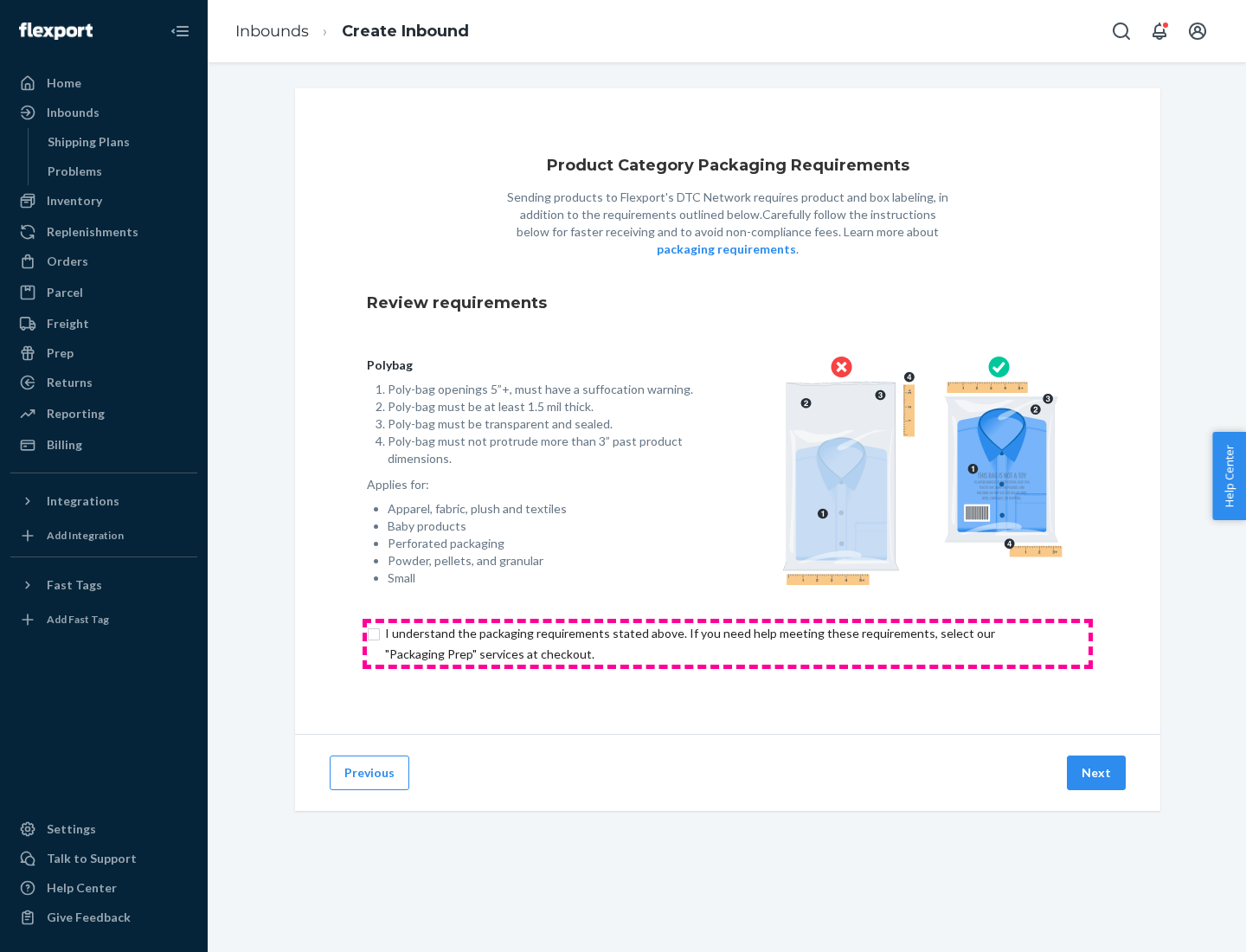
click at [727, 643] on input "checkbox" at bounding box center [727, 643] width 722 height 41
checkbox input "true"
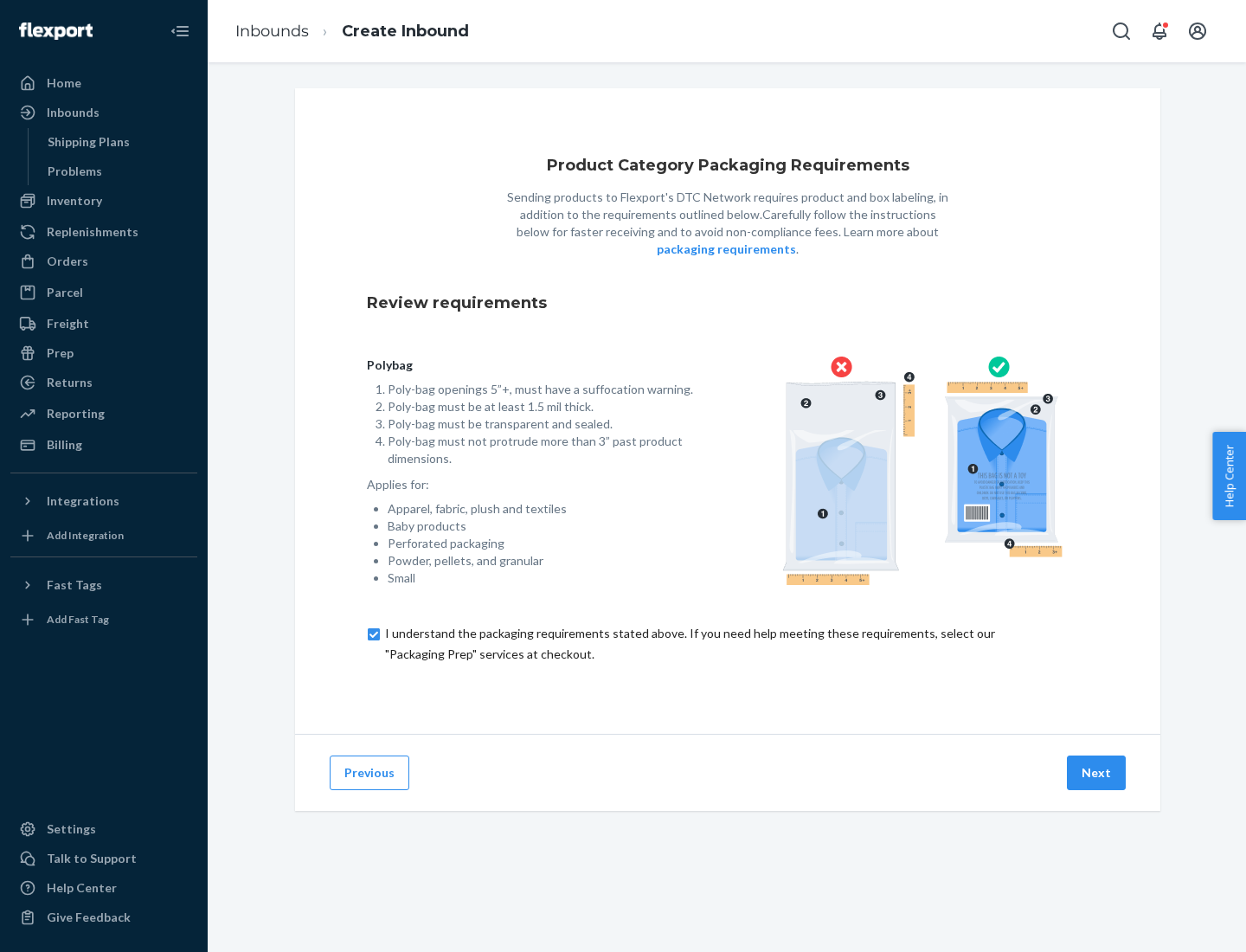
click at [1097, 771] on button "Next" at bounding box center [1096, 772] width 58 height 34
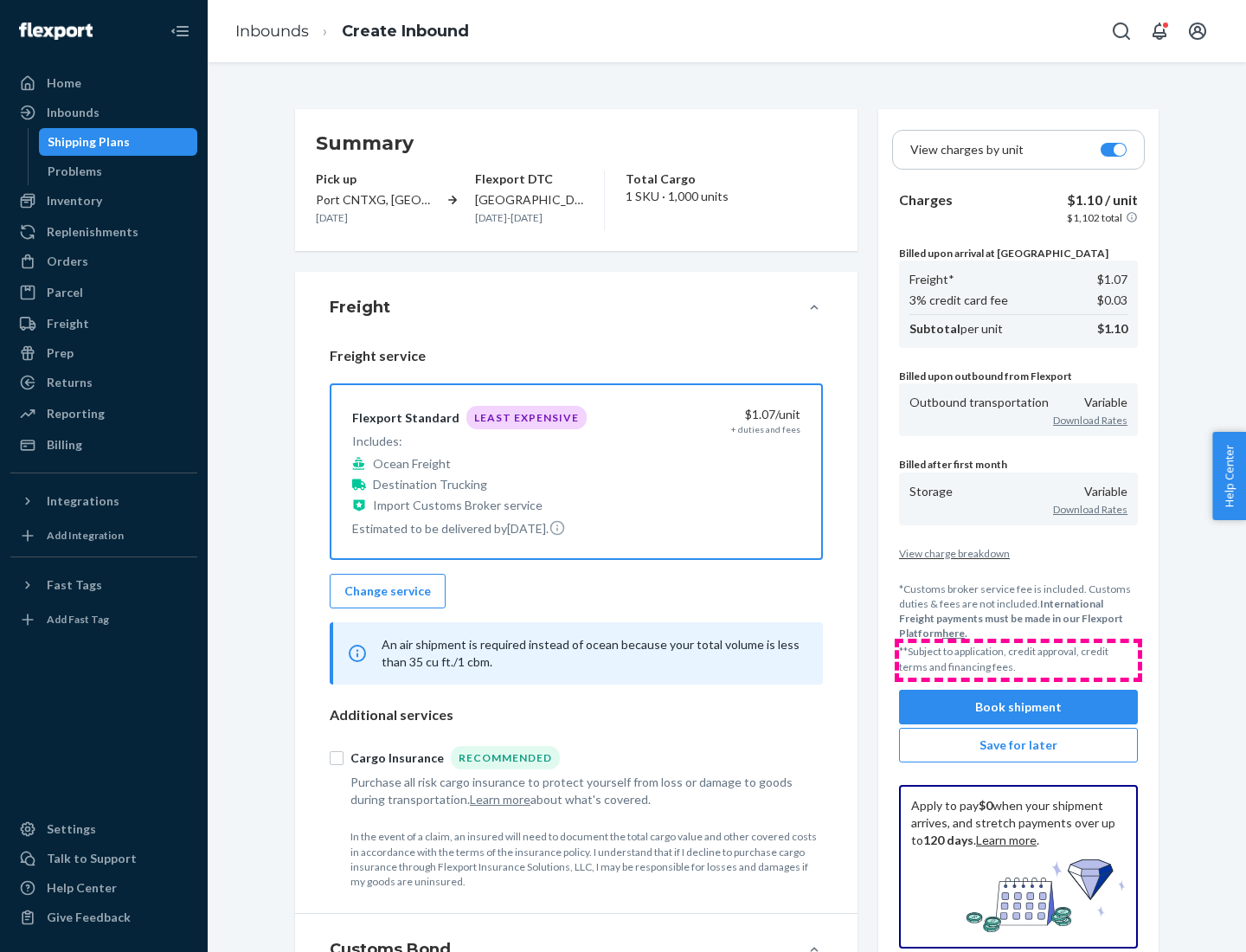
scroll to position [200, 0]
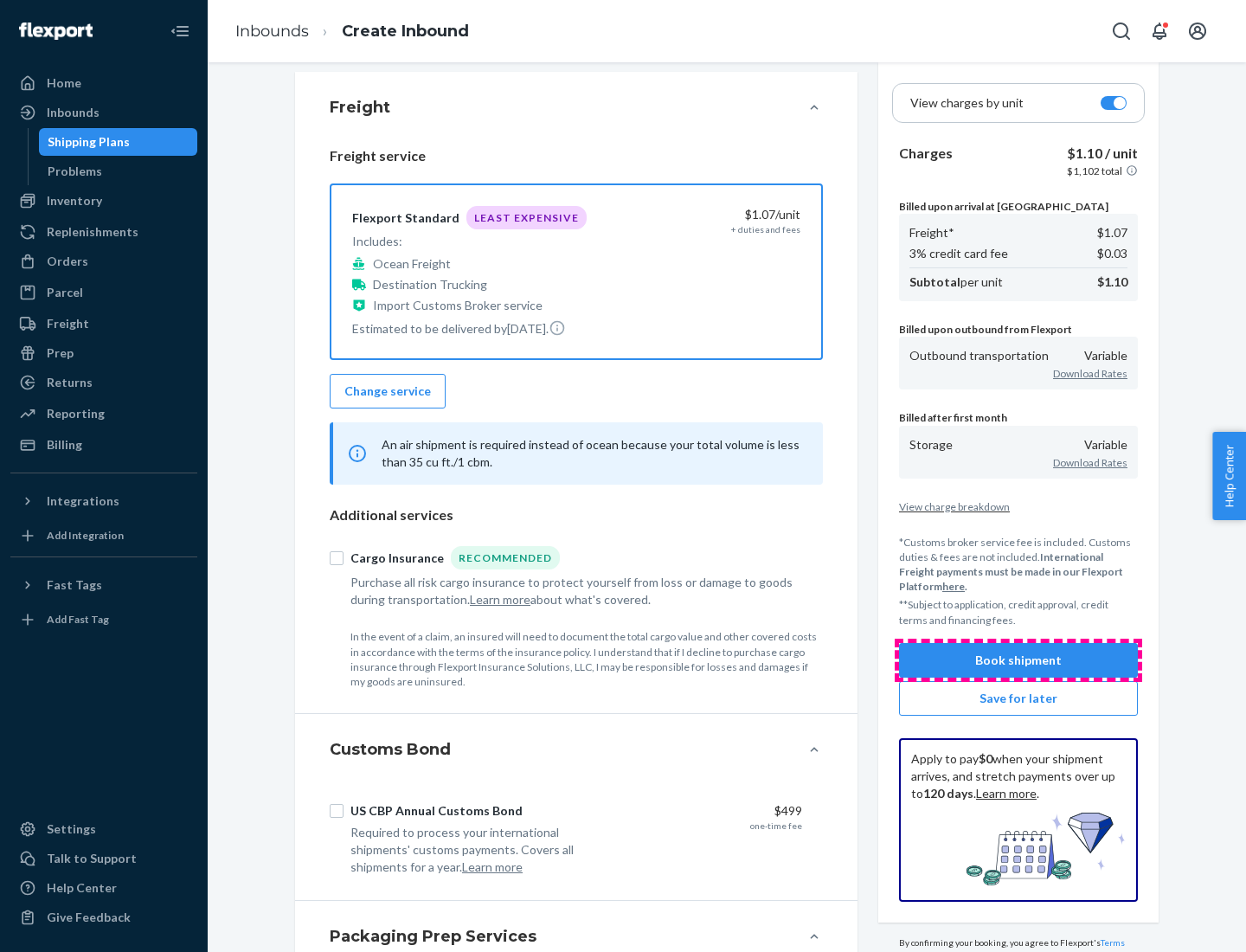
click at [1018, 659] on button "Book shipment" at bounding box center [1018, 660] width 239 height 34
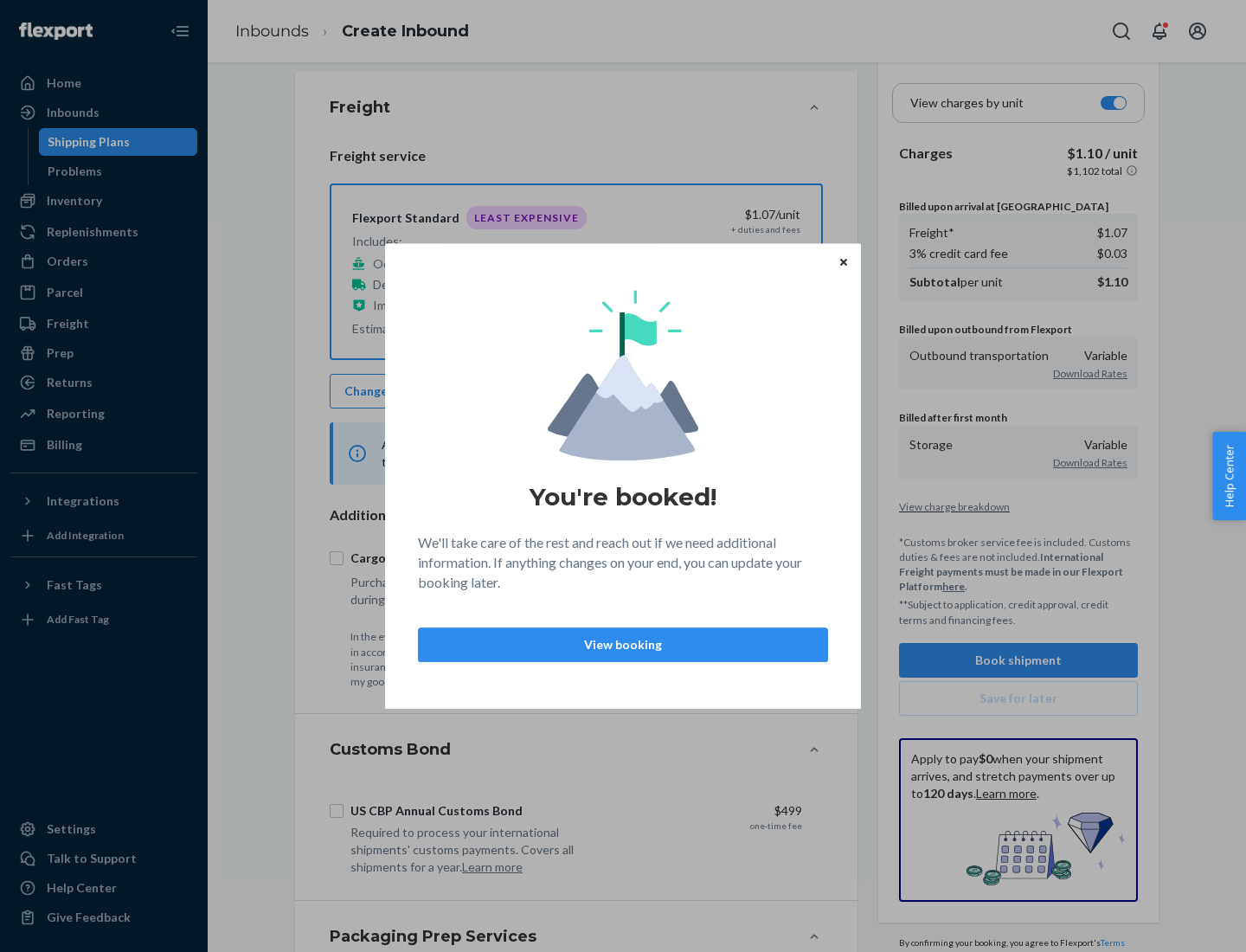
click at [623, 644] on p "View booking" at bounding box center [623, 645] width 381 height 17
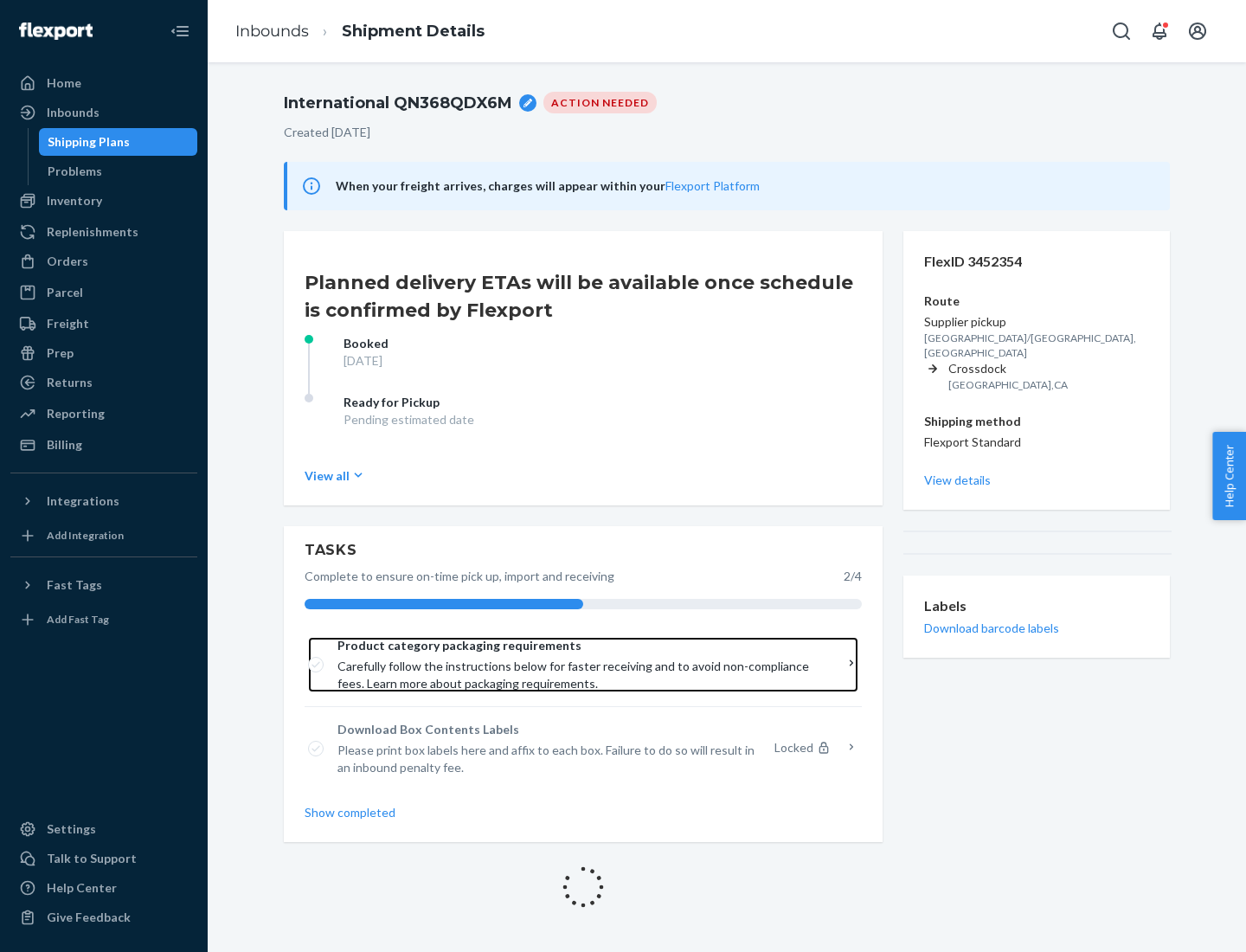
click at [577, 645] on span "Product category packaging requirements" at bounding box center [577, 645] width 479 height 17
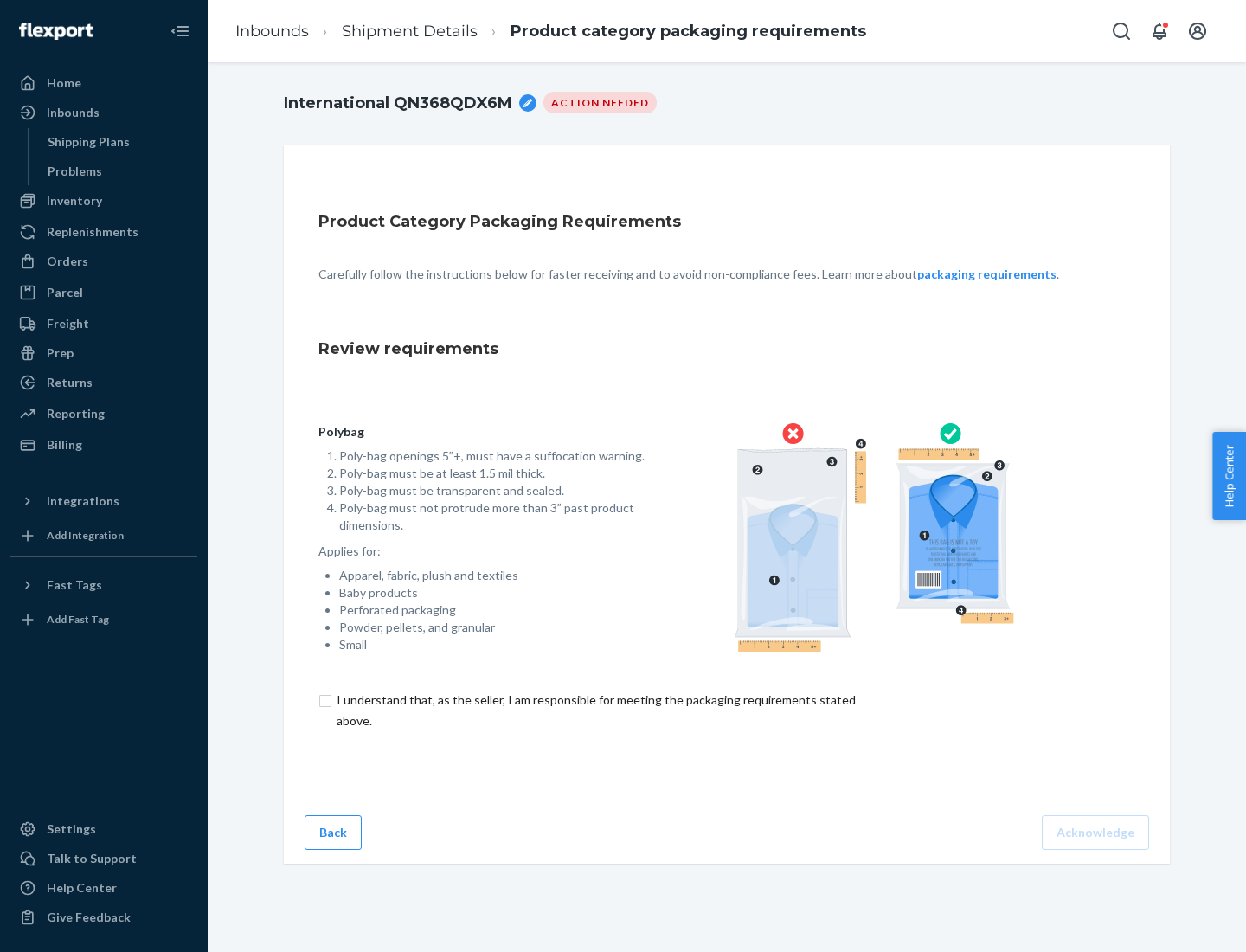
click at [594, 709] on input "checkbox" at bounding box center [606, 710] width 575 height 41
checkbox input "true"
click at [1097, 831] on button "Acknowledge" at bounding box center [1096, 832] width 107 height 34
